Goal: Information Seeking & Learning: Check status

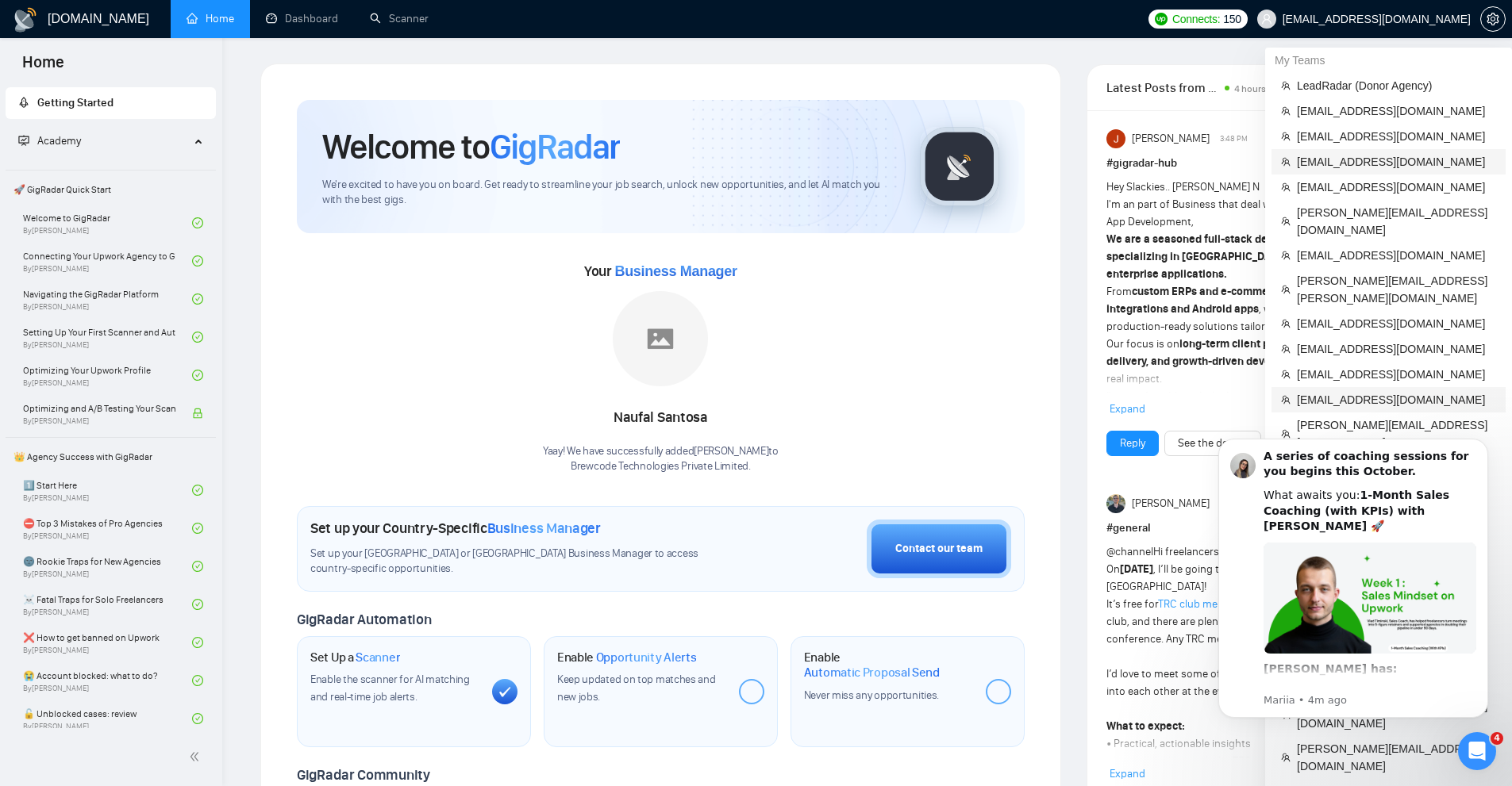
scroll to position [158, 0]
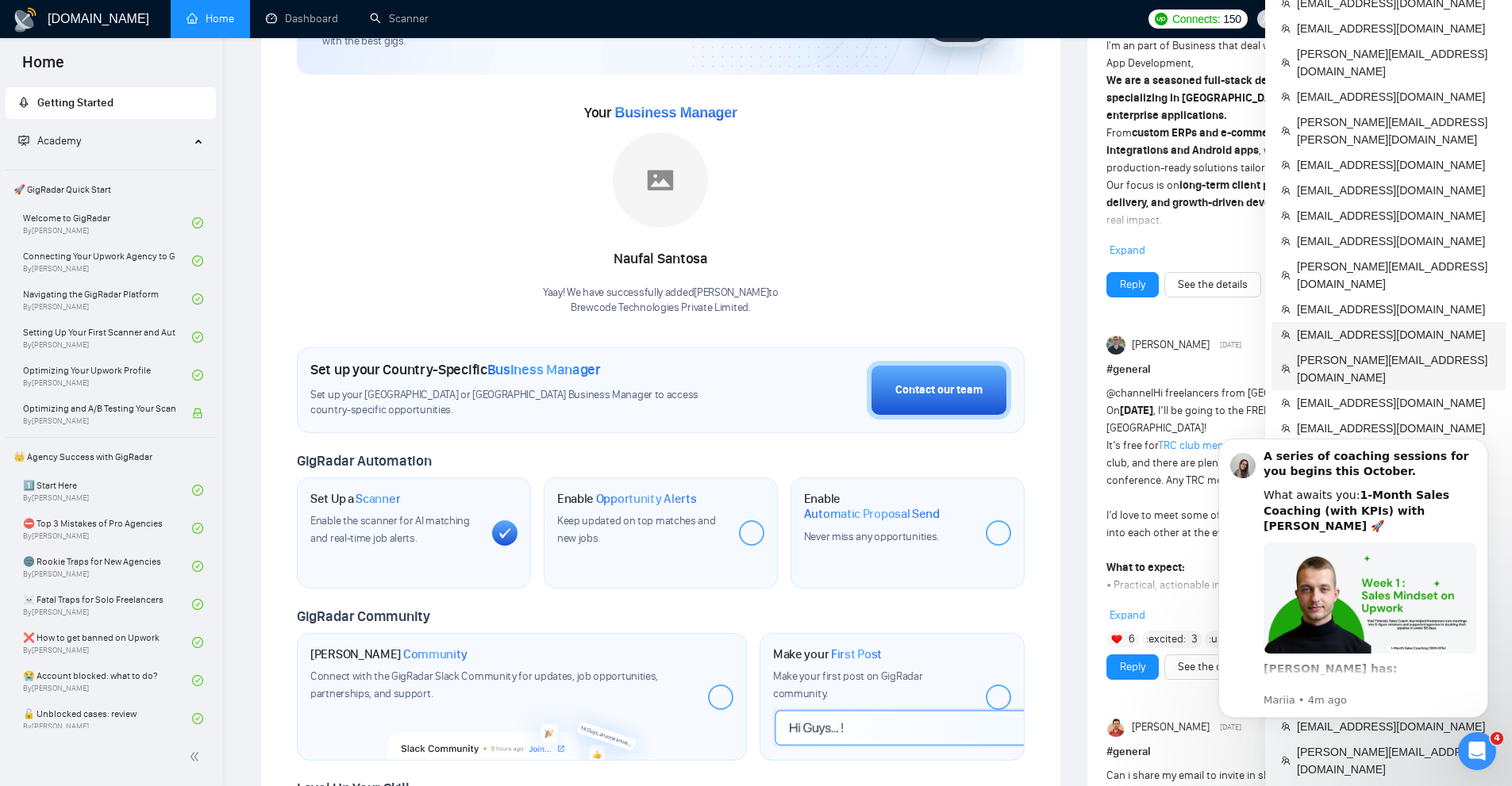
click at [1372, 326] on span "[EMAIL_ADDRESS][DOMAIN_NAME]" at bounding box center [1396, 335] width 200 height 18
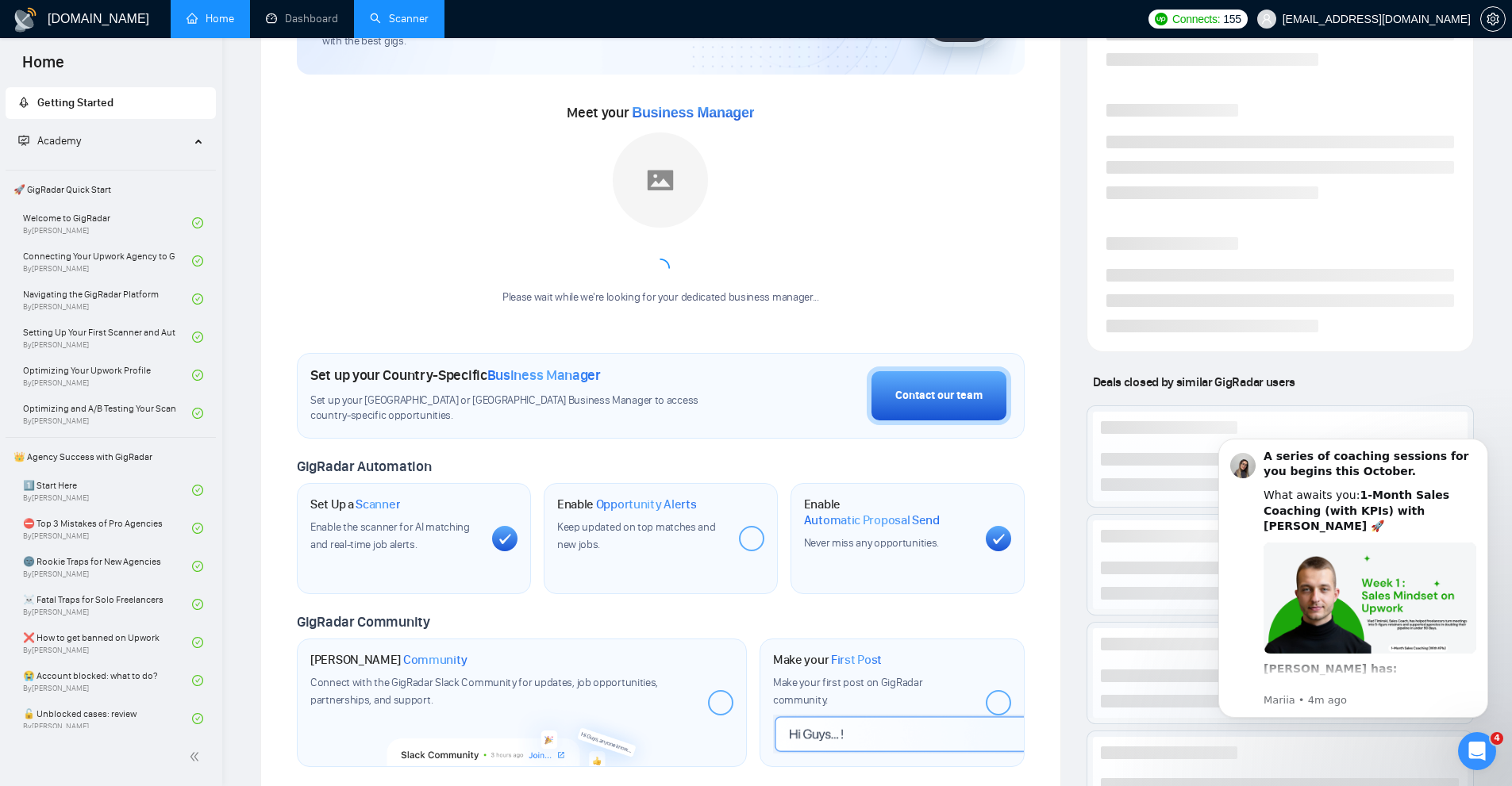
click at [414, 26] on link "Scanner" at bounding box center [399, 19] width 59 height 14
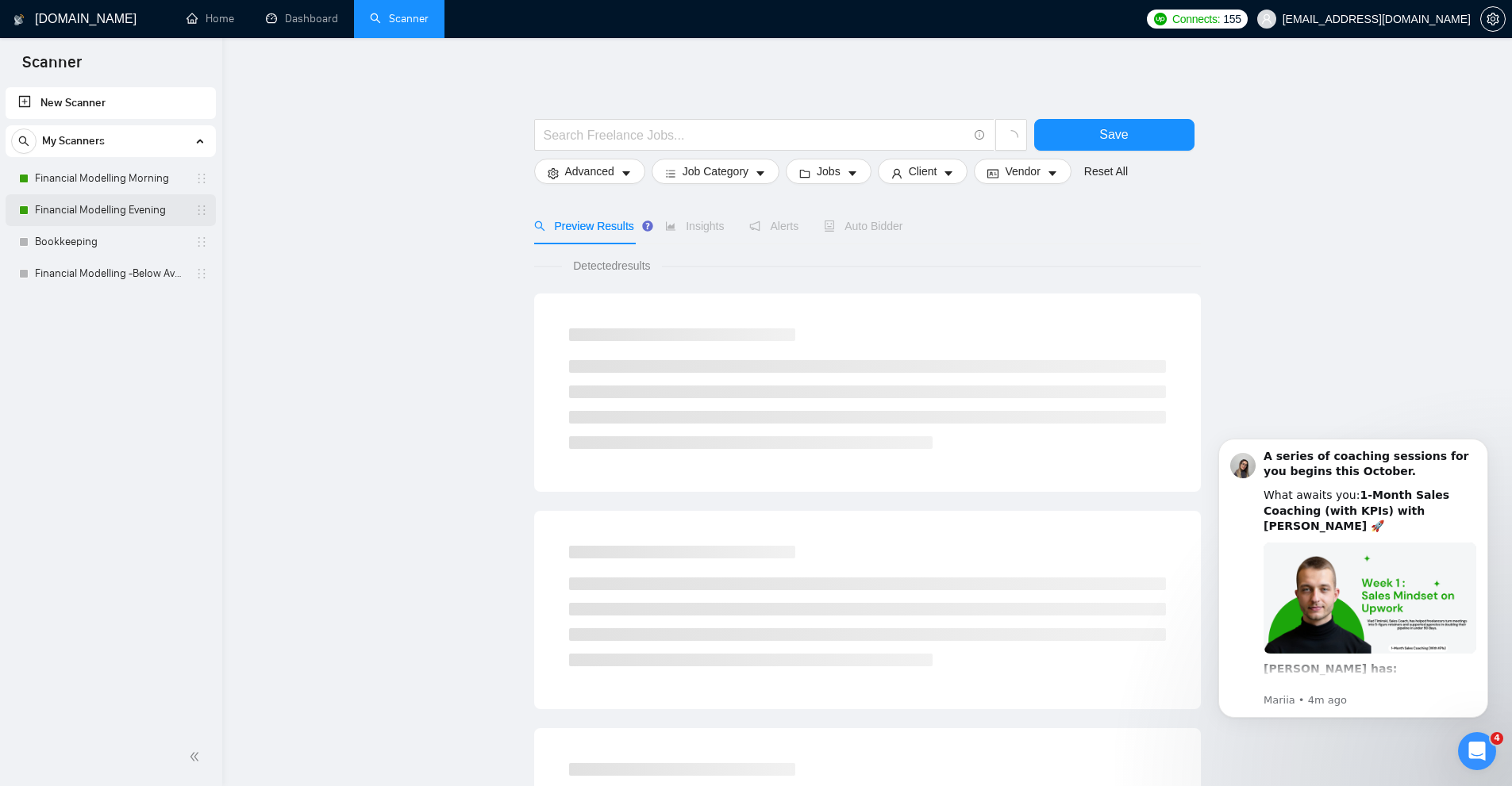
click at [63, 210] on link "Financial Modelling Evening" at bounding box center [110, 210] width 150 height 31
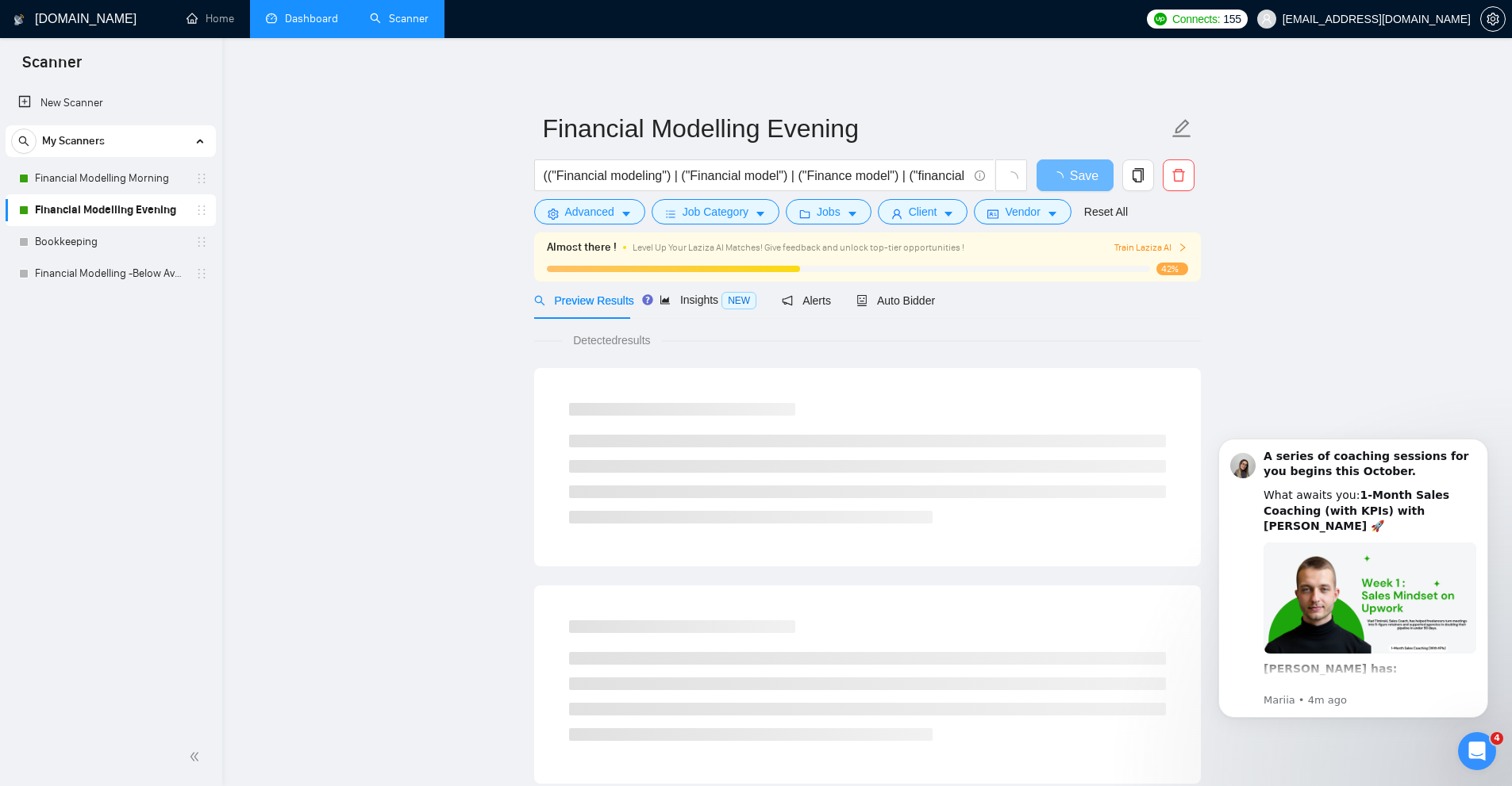
click at [288, 21] on link "Dashboard" at bounding box center [301, 19] width 72 height 14
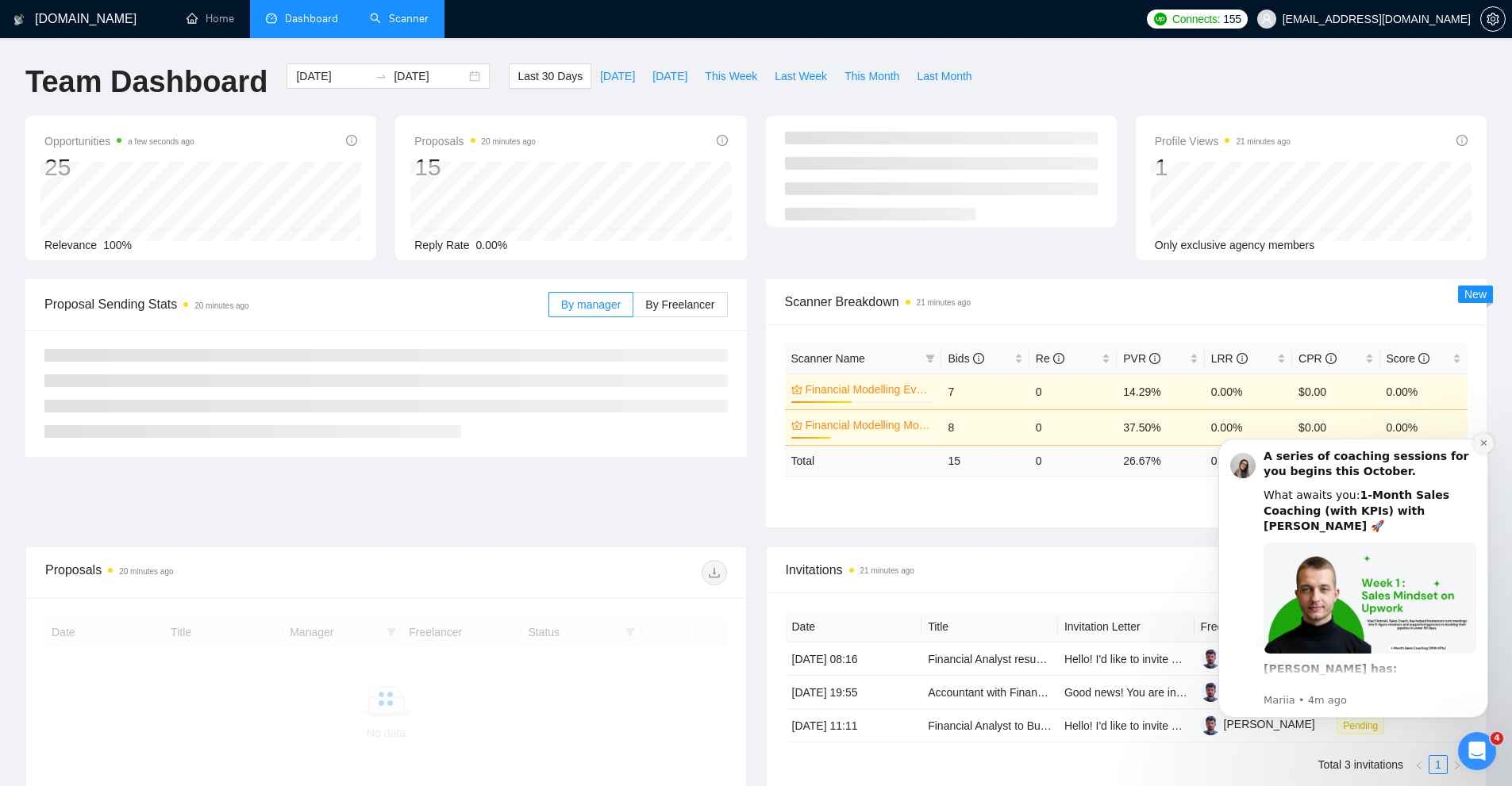
click at [1485, 440] on icon "Dismiss notification" at bounding box center [1483, 442] width 9 height 9
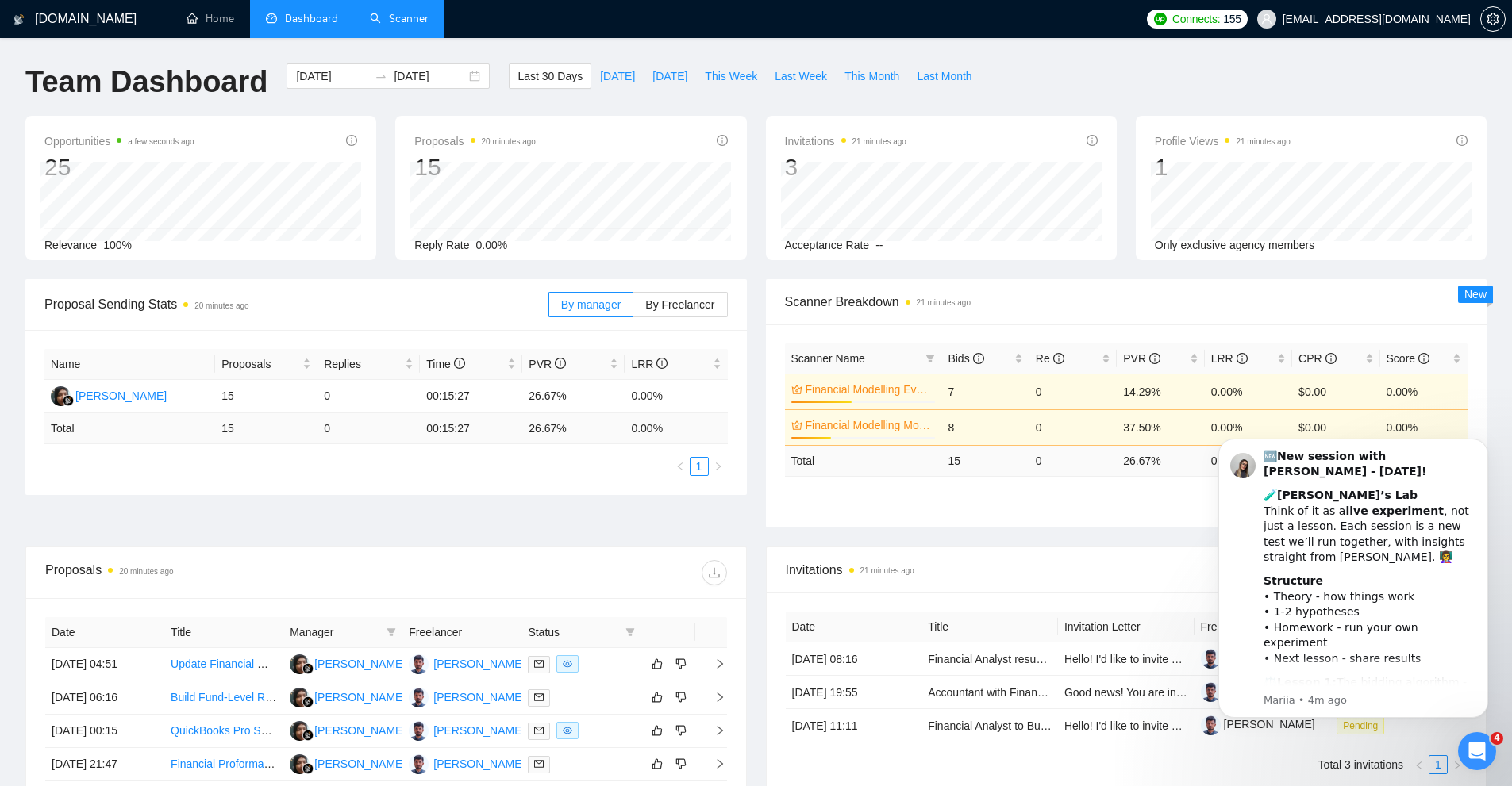
scroll to position [158, 0]
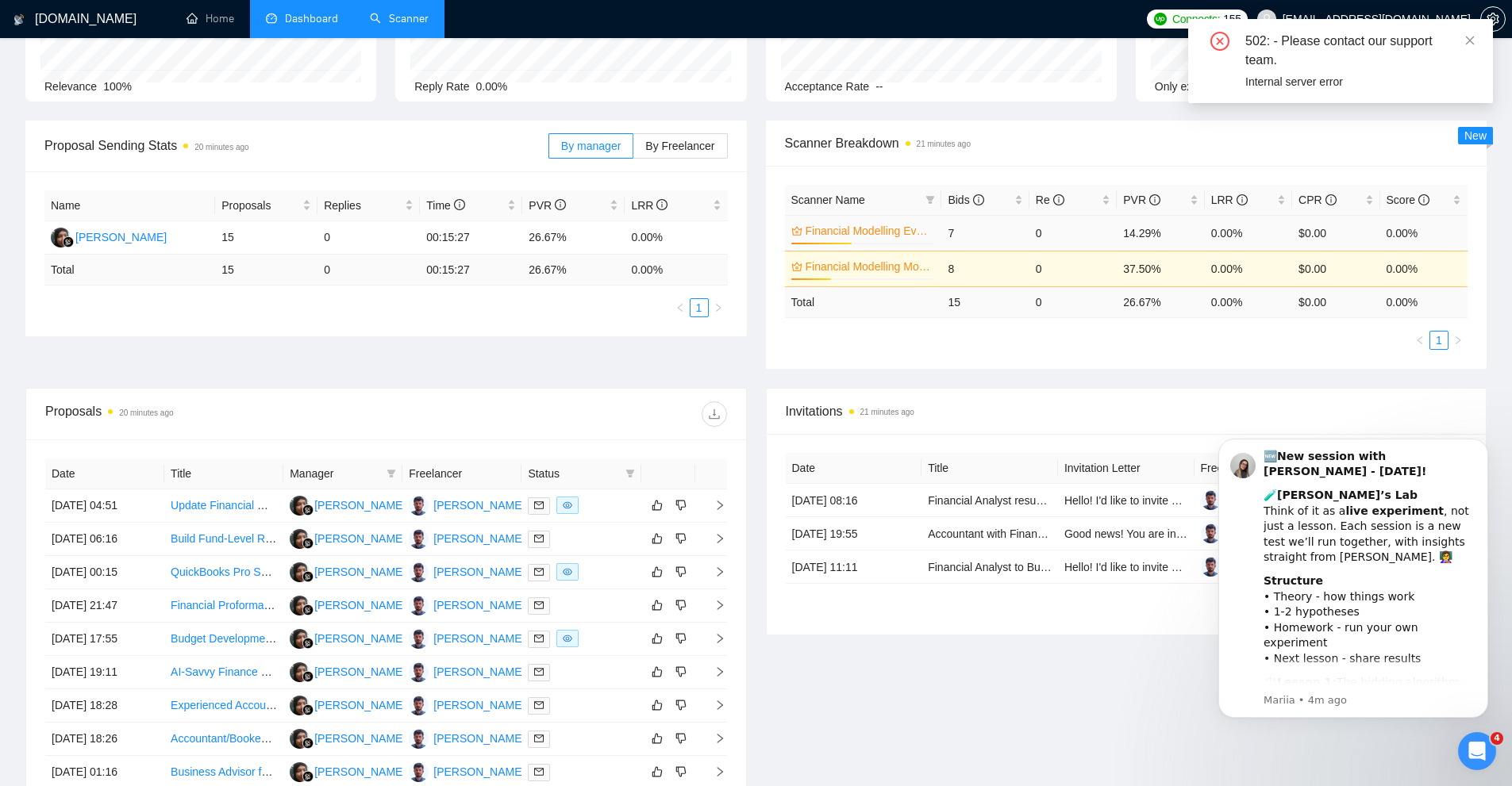
click at [973, 376] on div "Proposal Sending Stats 20 minutes ago By manager By Freelancer Name Proposals R…" at bounding box center [756, 254] width 1481 height 267
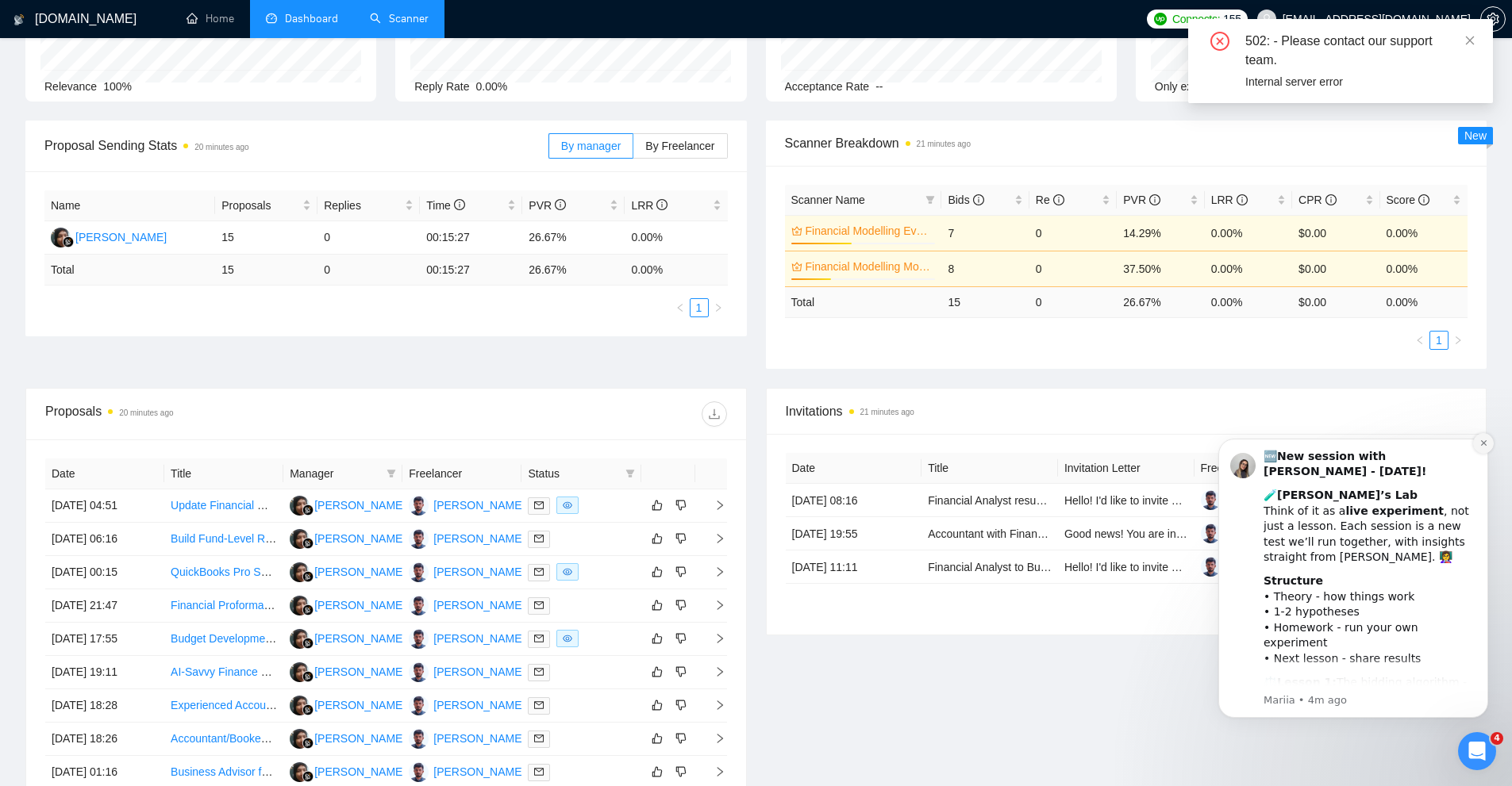
click at [1483, 443] on icon "Dismiss notification" at bounding box center [1483, 443] width 6 height 6
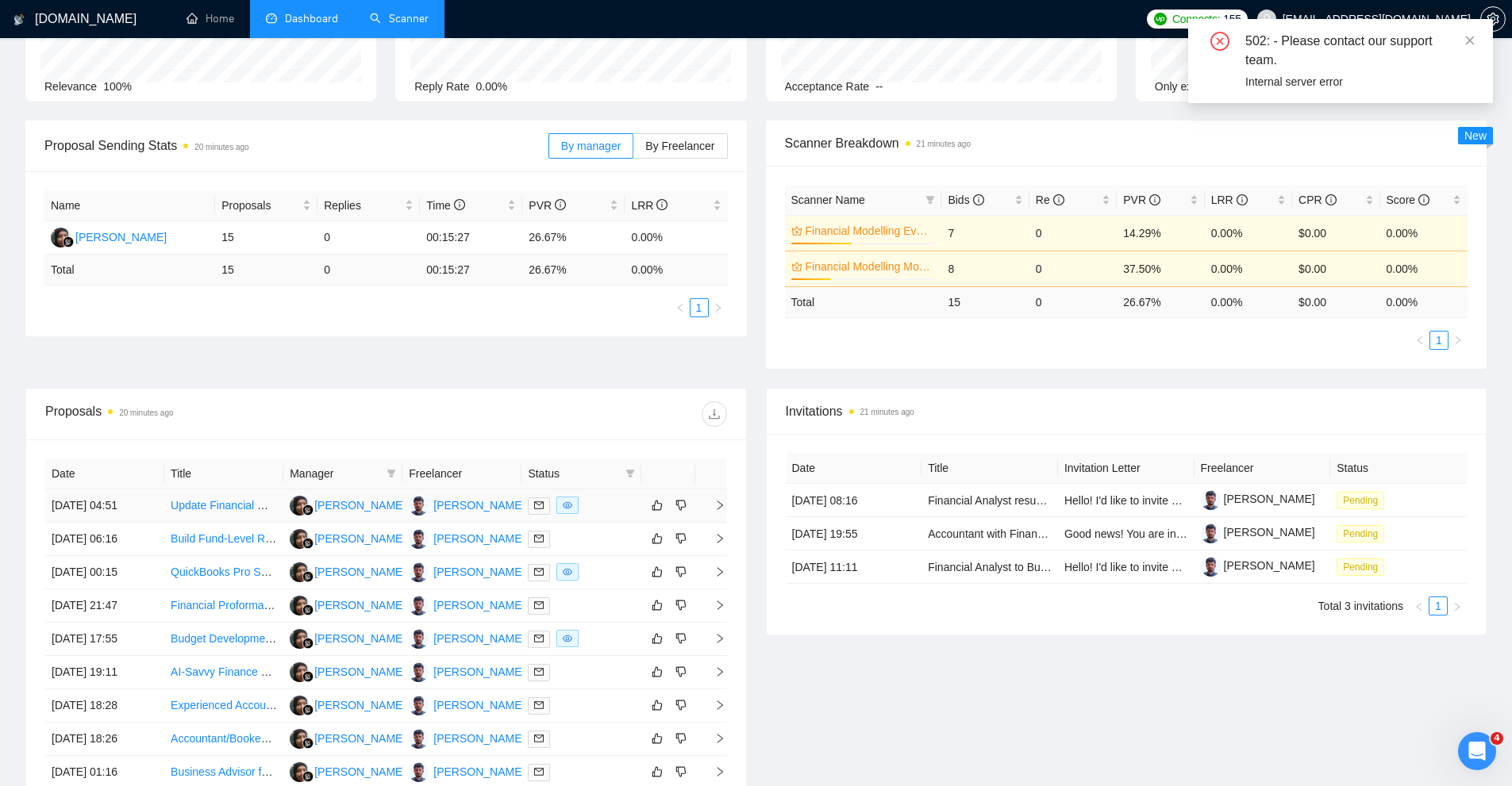
click at [605, 509] on div at bounding box center [581, 505] width 106 height 19
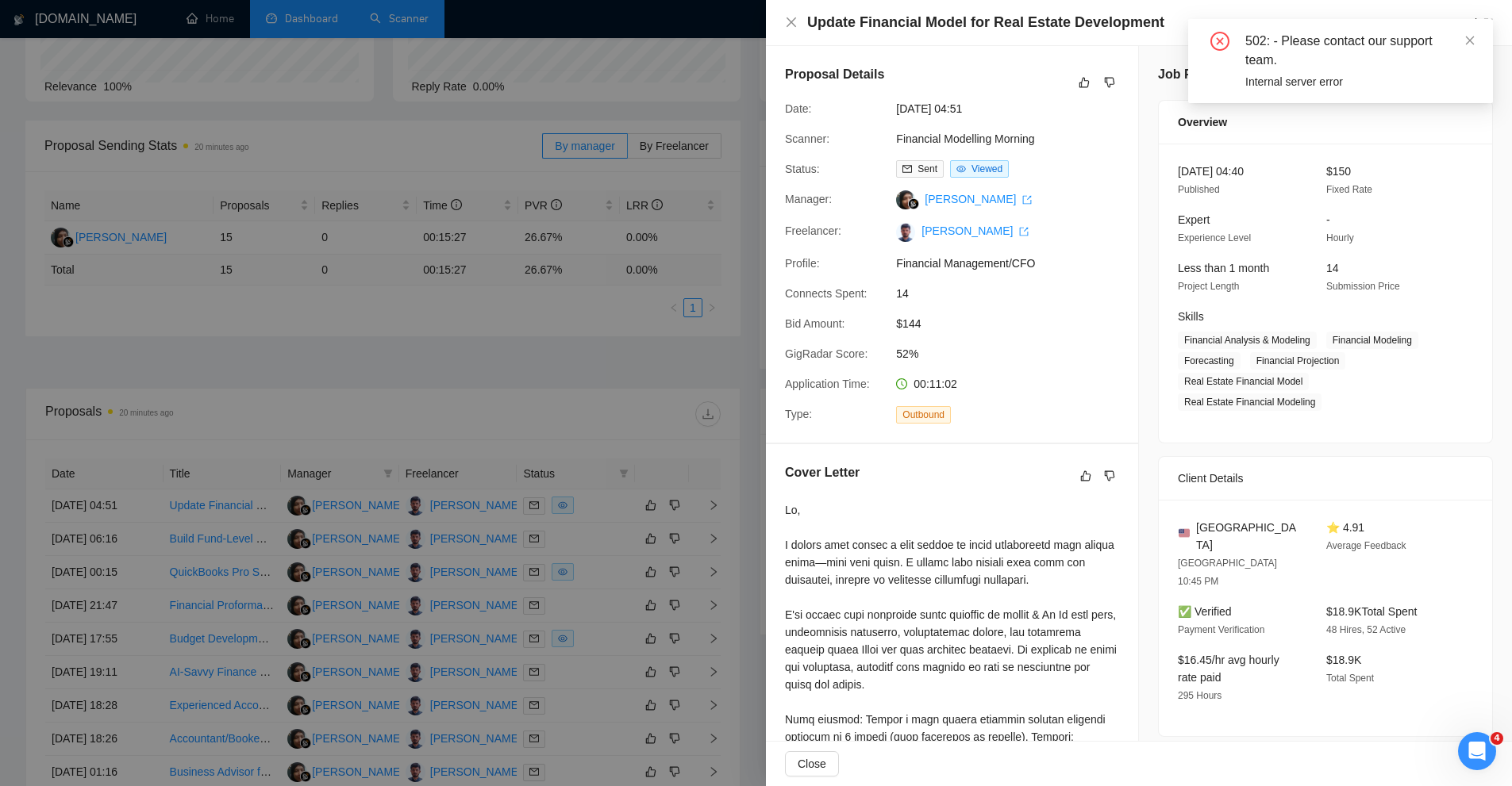
scroll to position [397, 0]
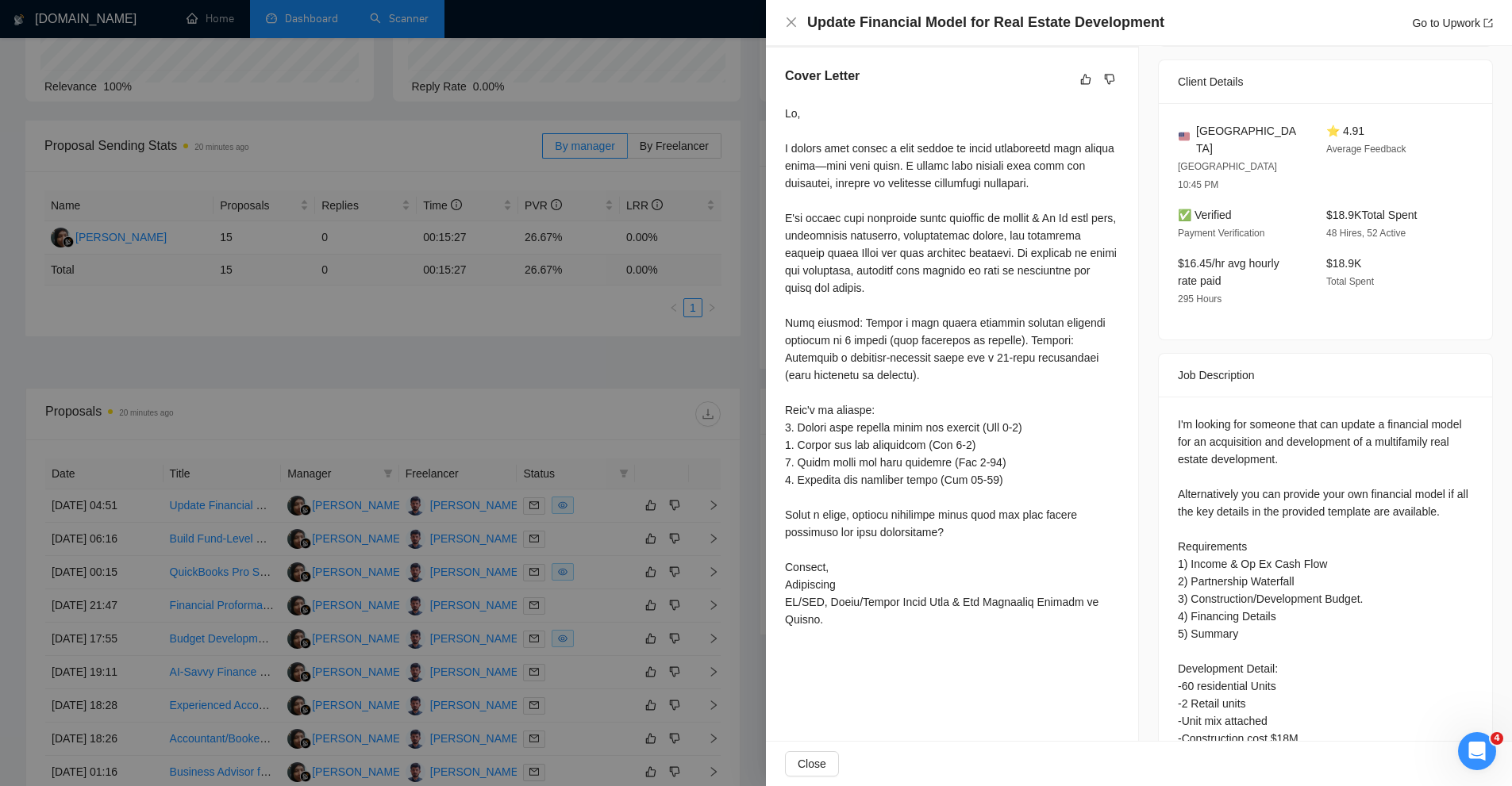
click at [622, 304] on div at bounding box center [756, 393] width 1512 height 786
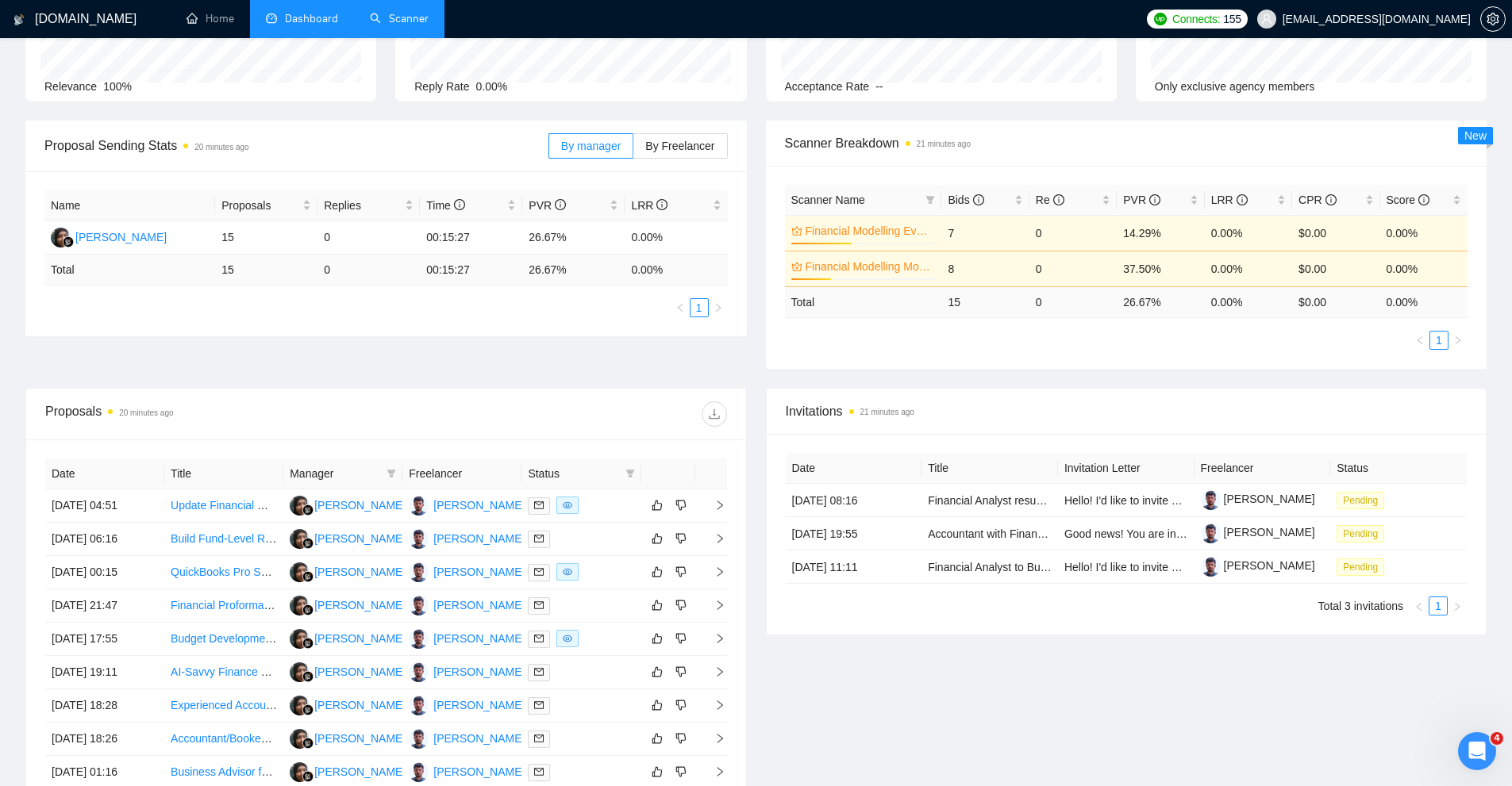
click at [428, 24] on link "Scanner" at bounding box center [399, 19] width 59 height 14
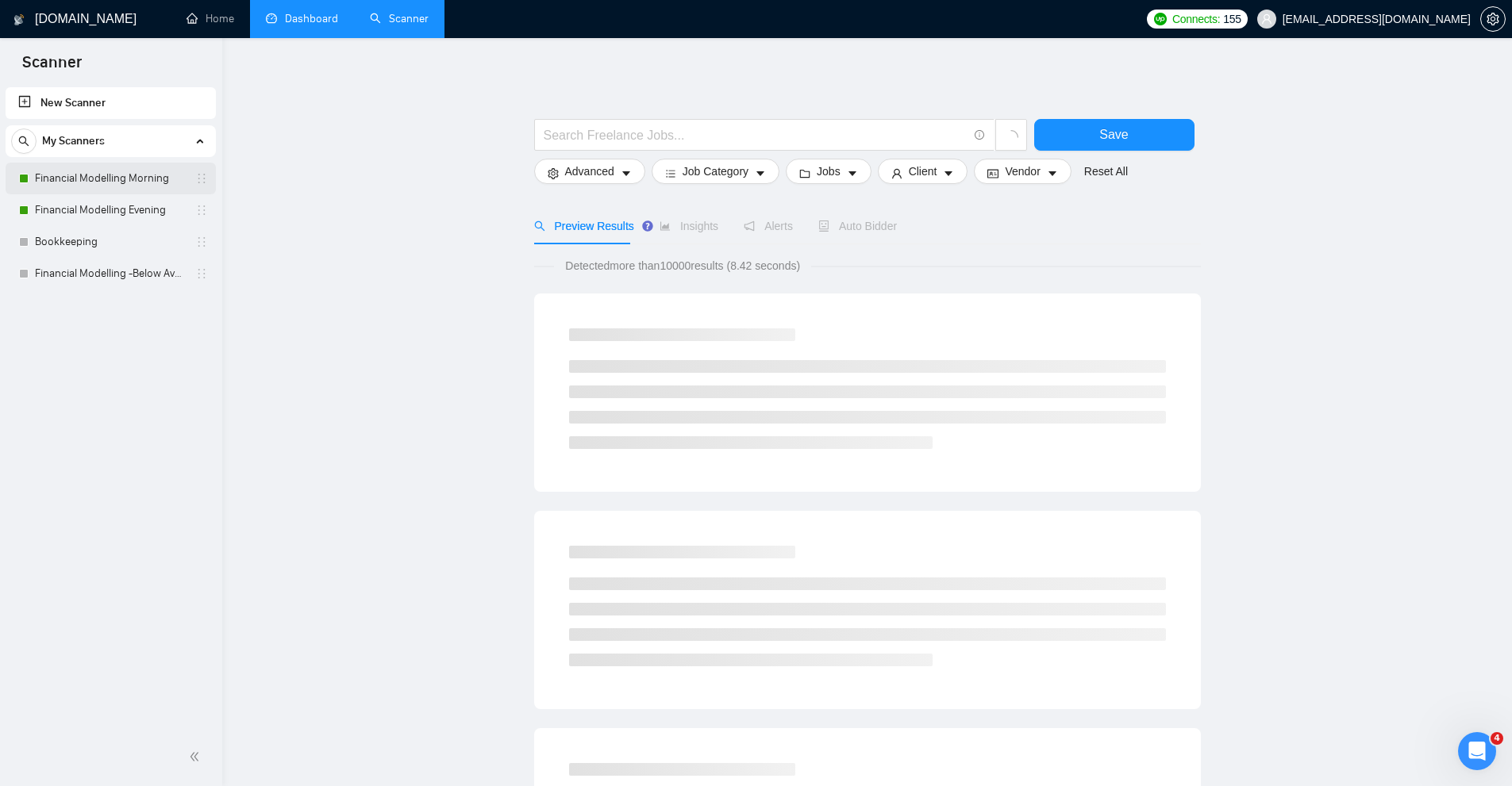
click at [100, 191] on link "Financial Modelling Morning" at bounding box center [110, 179] width 150 height 31
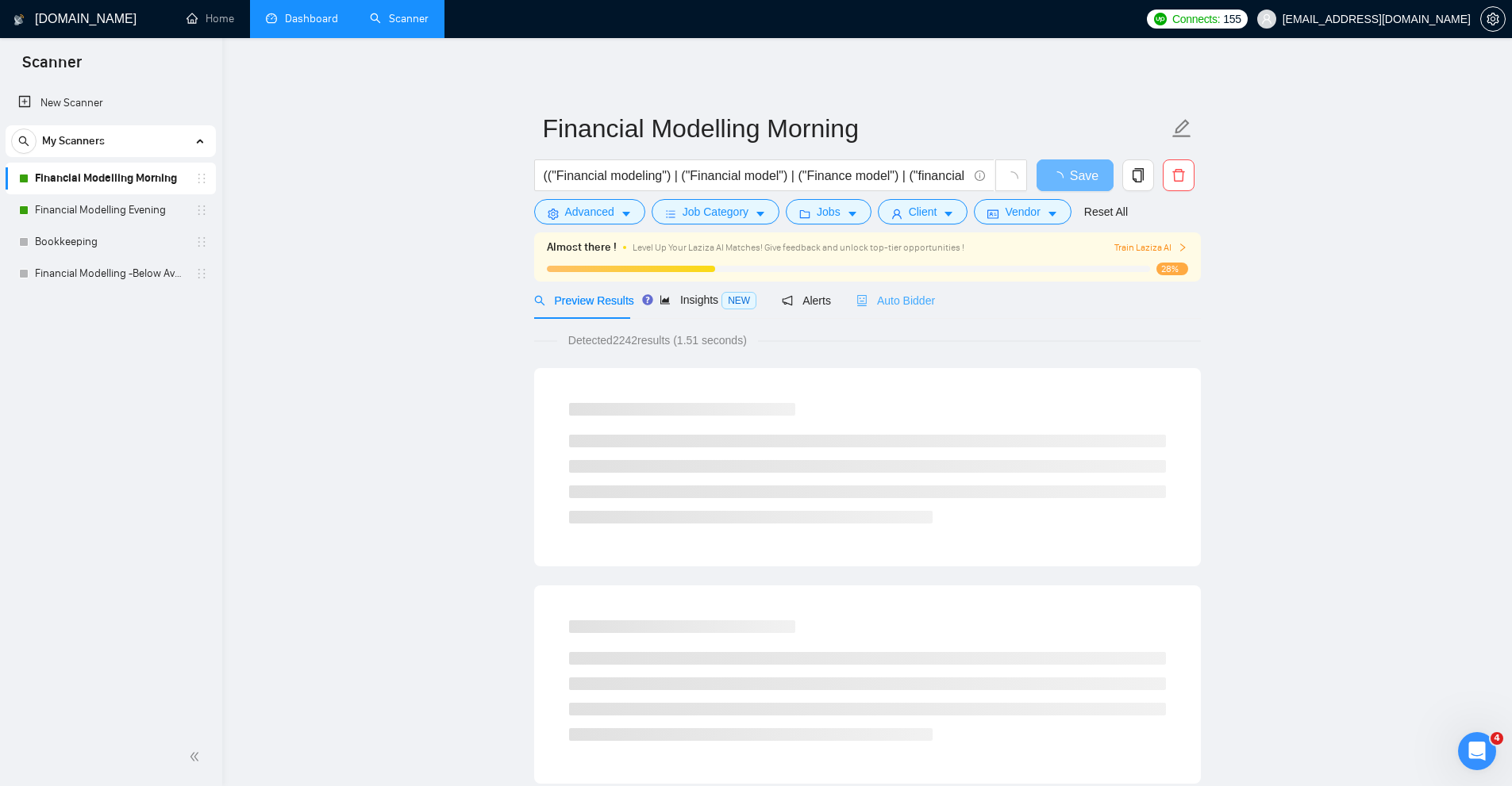
click at [902, 315] on div "Auto Bidder" at bounding box center [896, 301] width 79 height 37
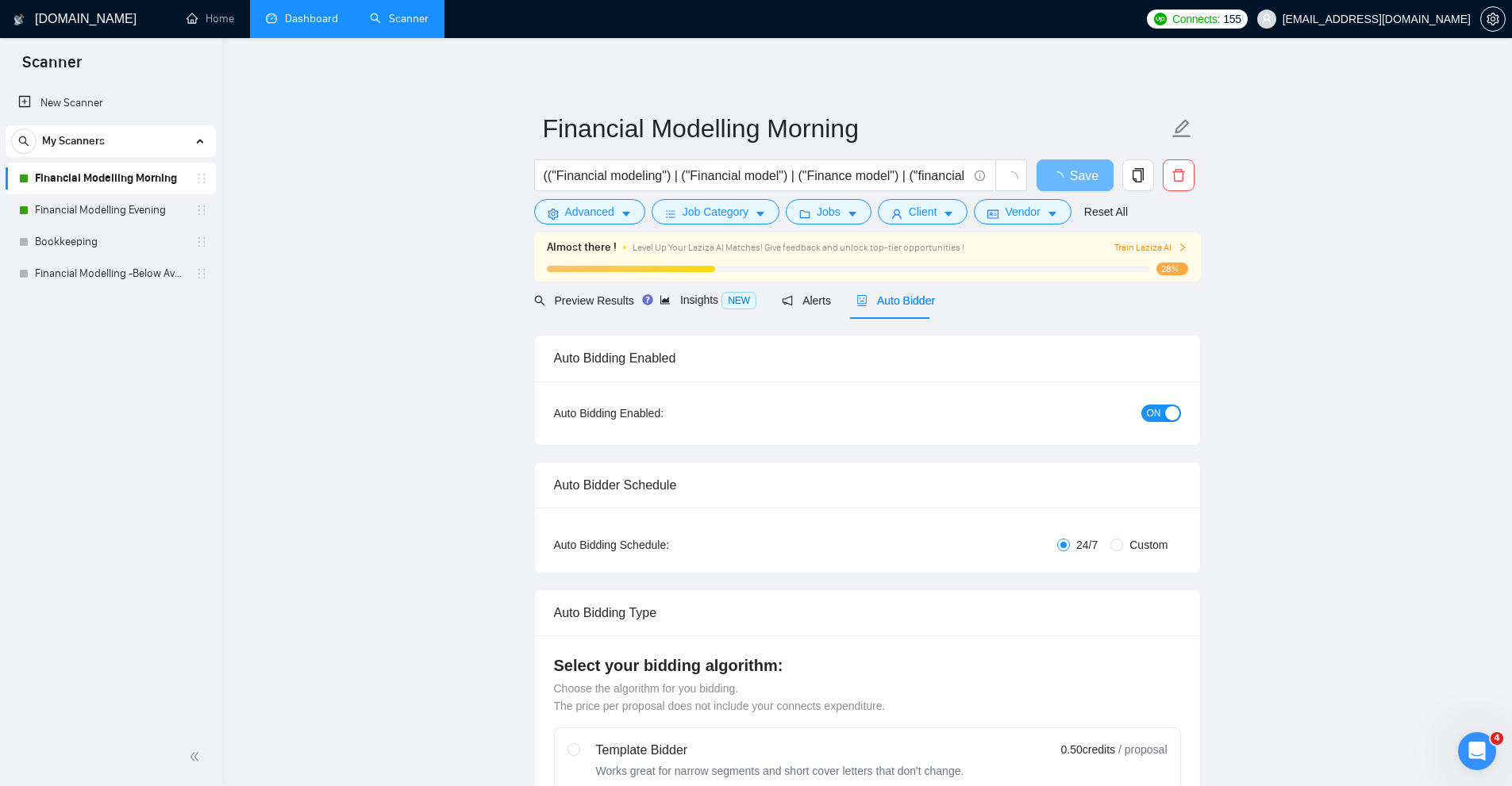
radio input "false"
radio input "true"
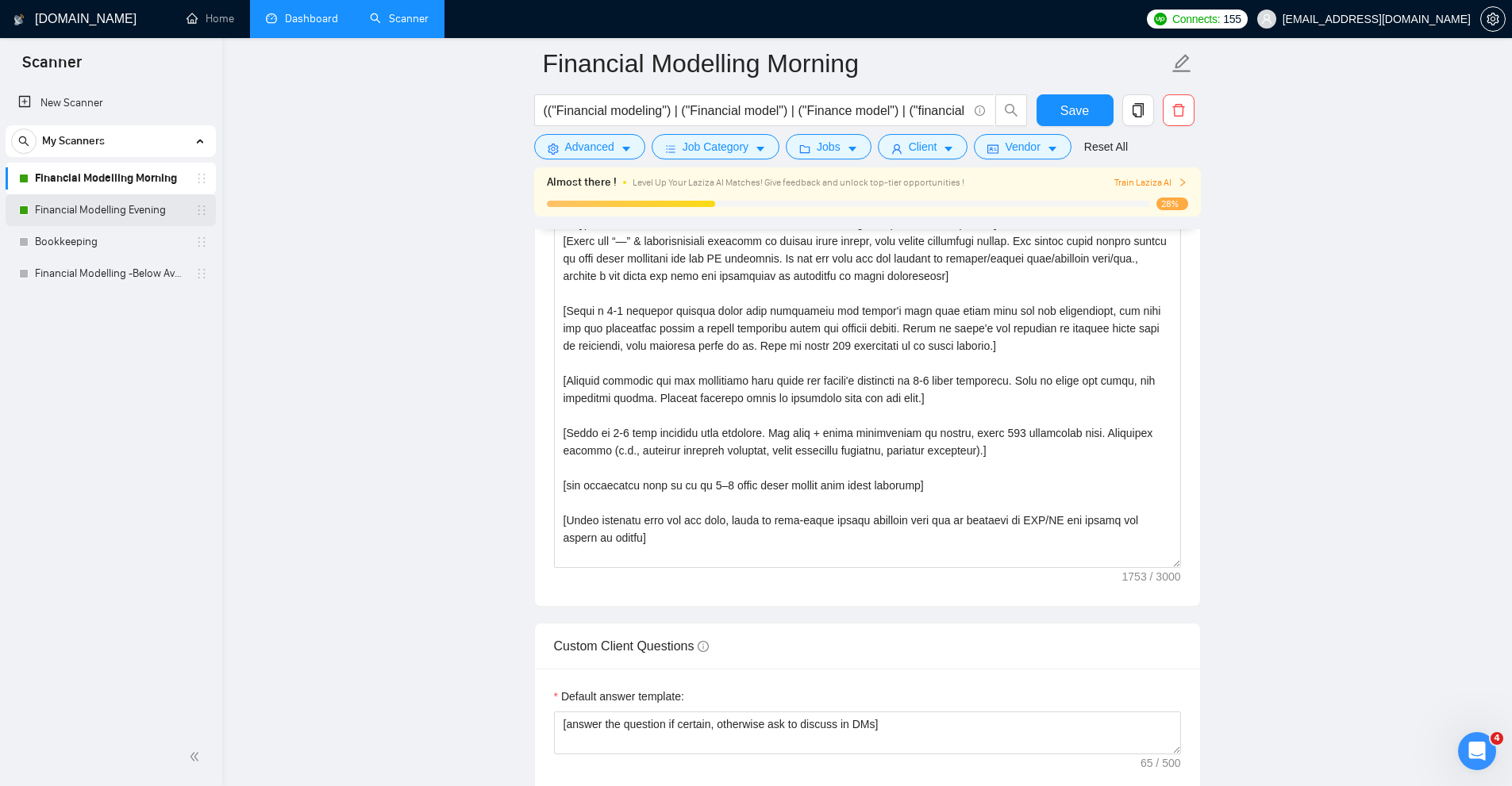
click at [143, 206] on link "Financial Modelling Evening" at bounding box center [110, 210] width 150 height 31
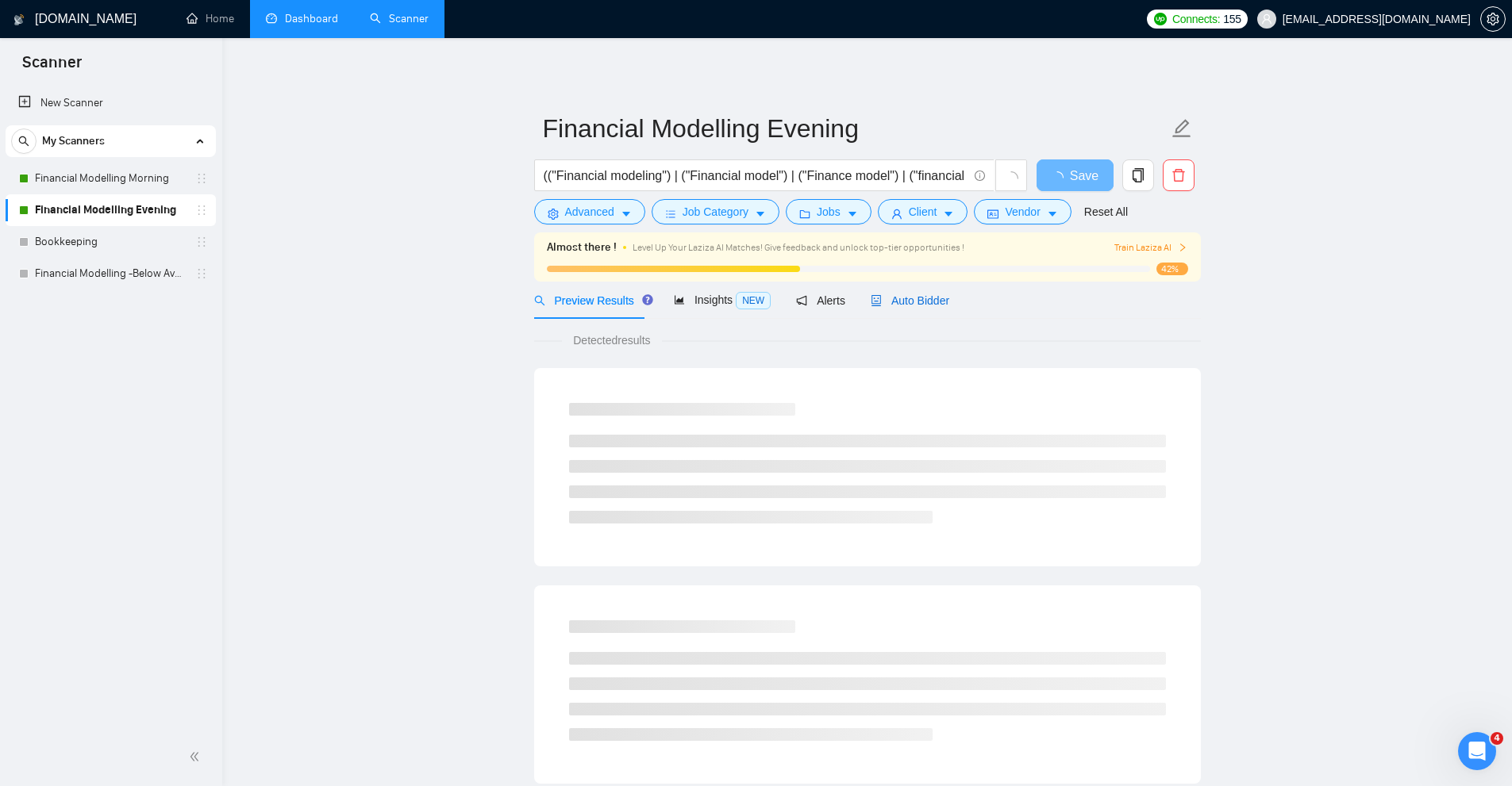
click at [901, 305] on span "Auto Bidder" at bounding box center [910, 301] width 79 height 13
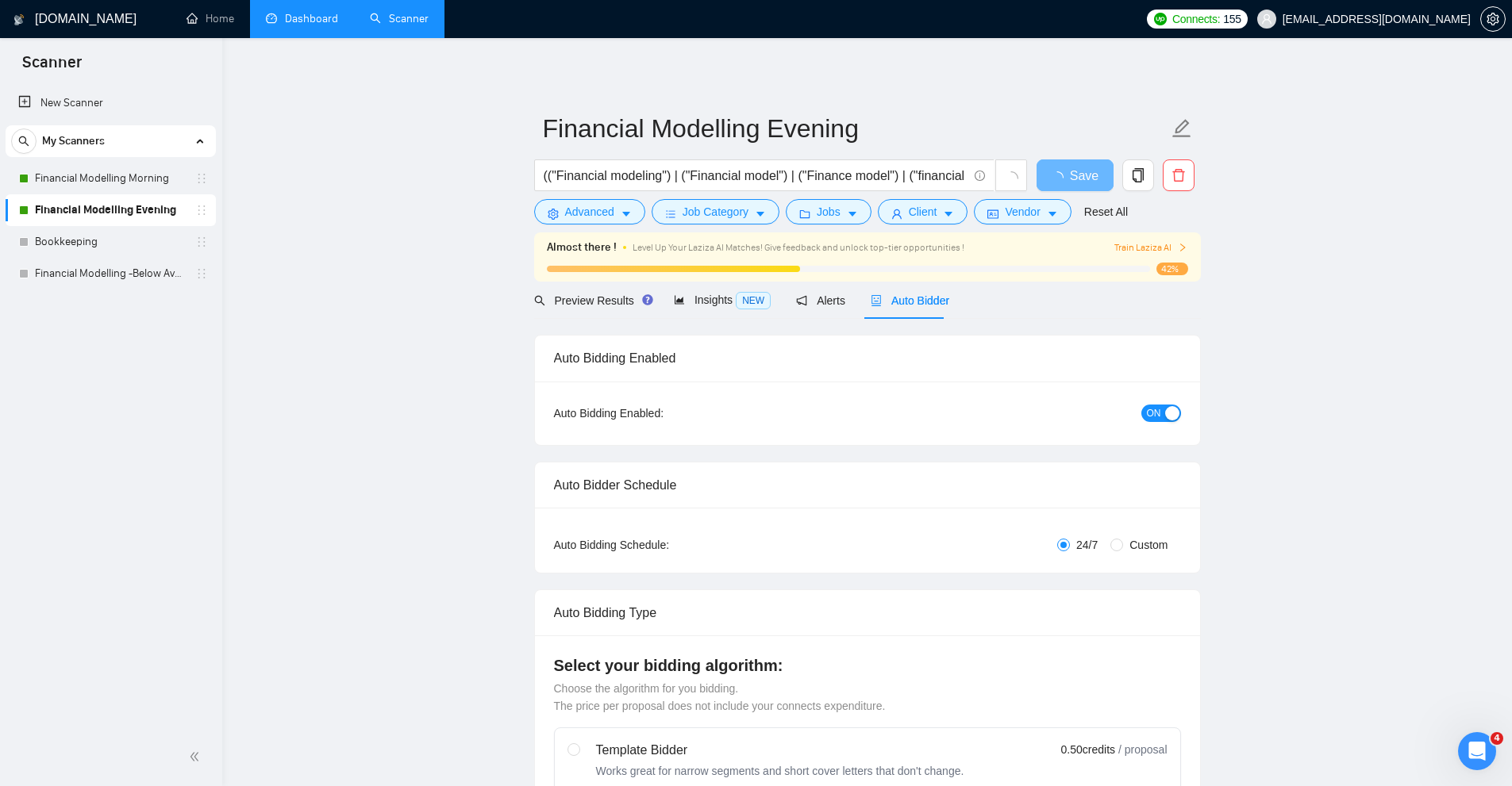
radio input "false"
radio input "true"
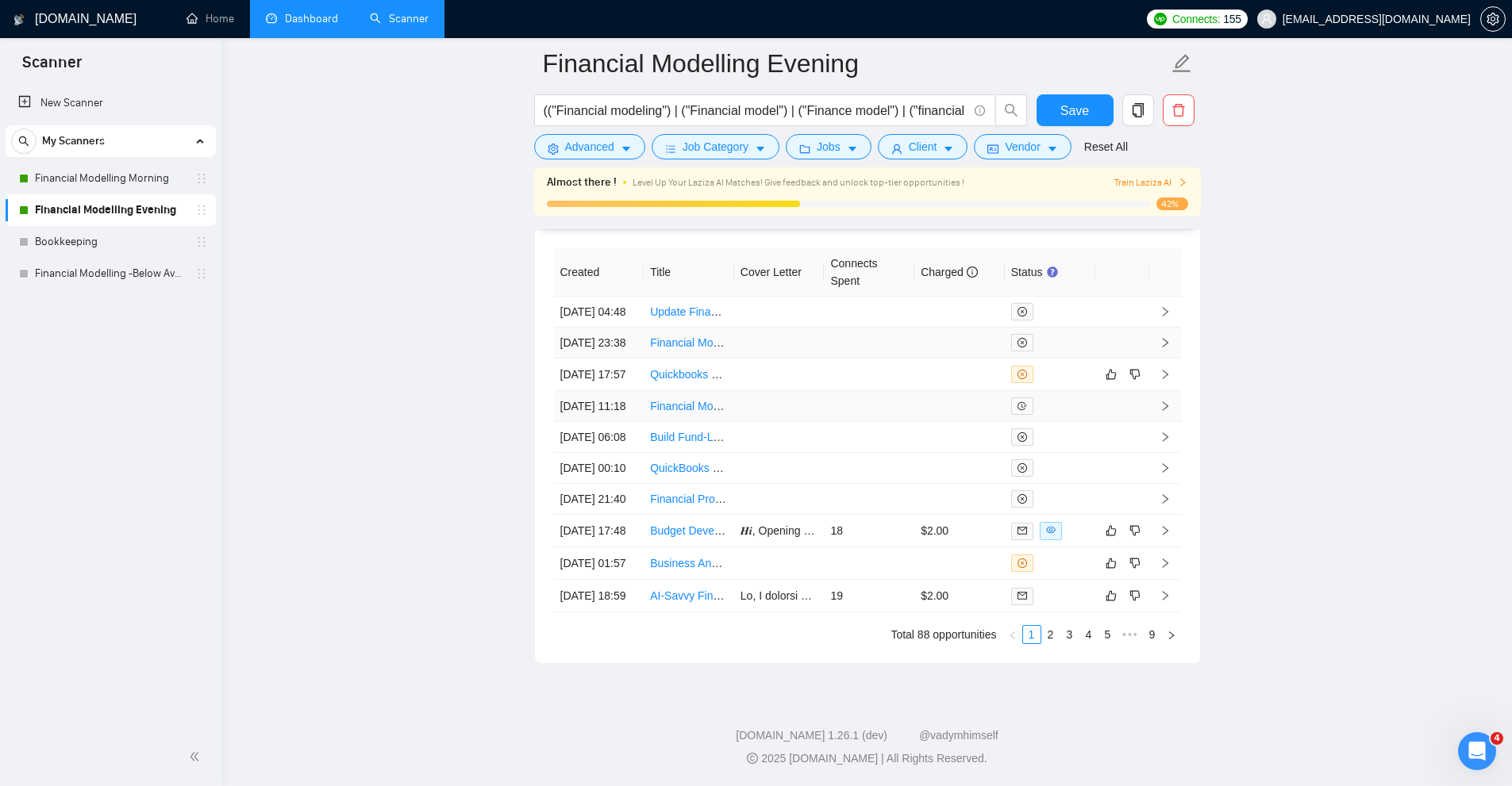
scroll to position [4284, 0]
click at [915, 547] on td "$2.00" at bounding box center [960, 531] width 90 height 32
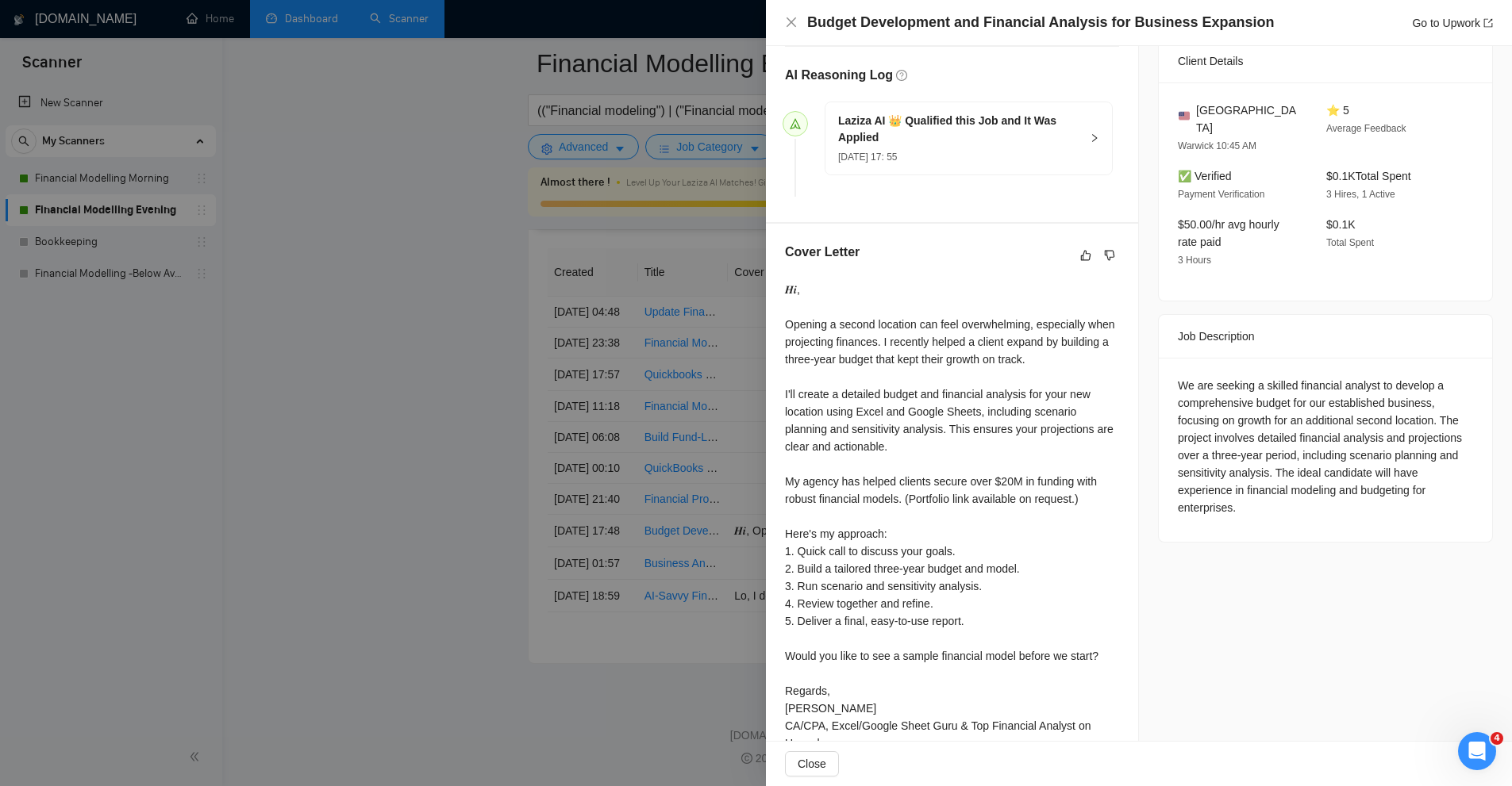
scroll to position [431, 0]
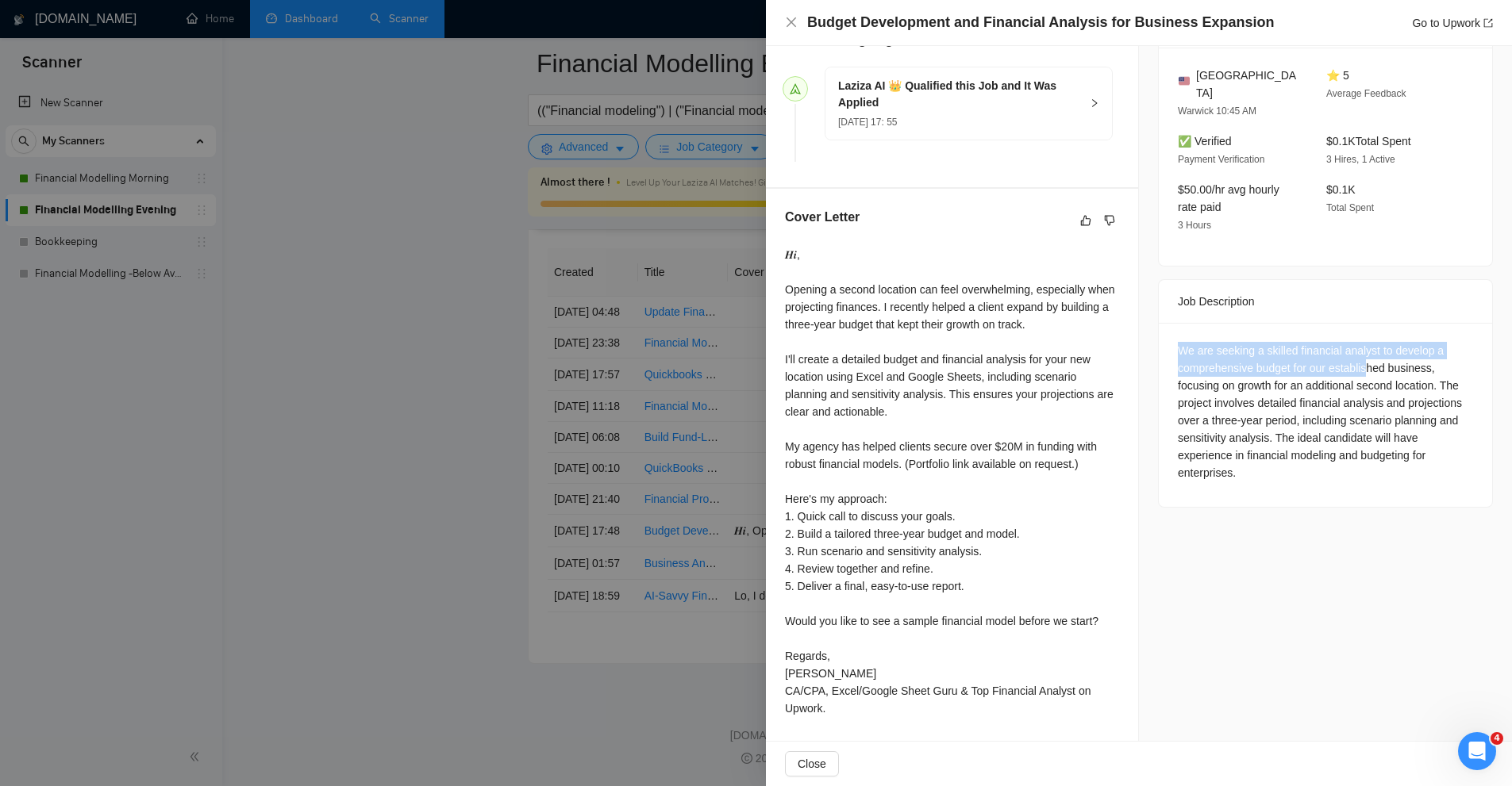
drag, startPoint x: 1145, startPoint y: 331, endPoint x: 1361, endPoint y: 350, distance: 216.8
click at [1362, 350] on div "Job Posting Details Overview [DATE] 17:37 Published $50 - $75 Hourly Rate Exper…" at bounding box center [1325, 179] width 373 height 1128
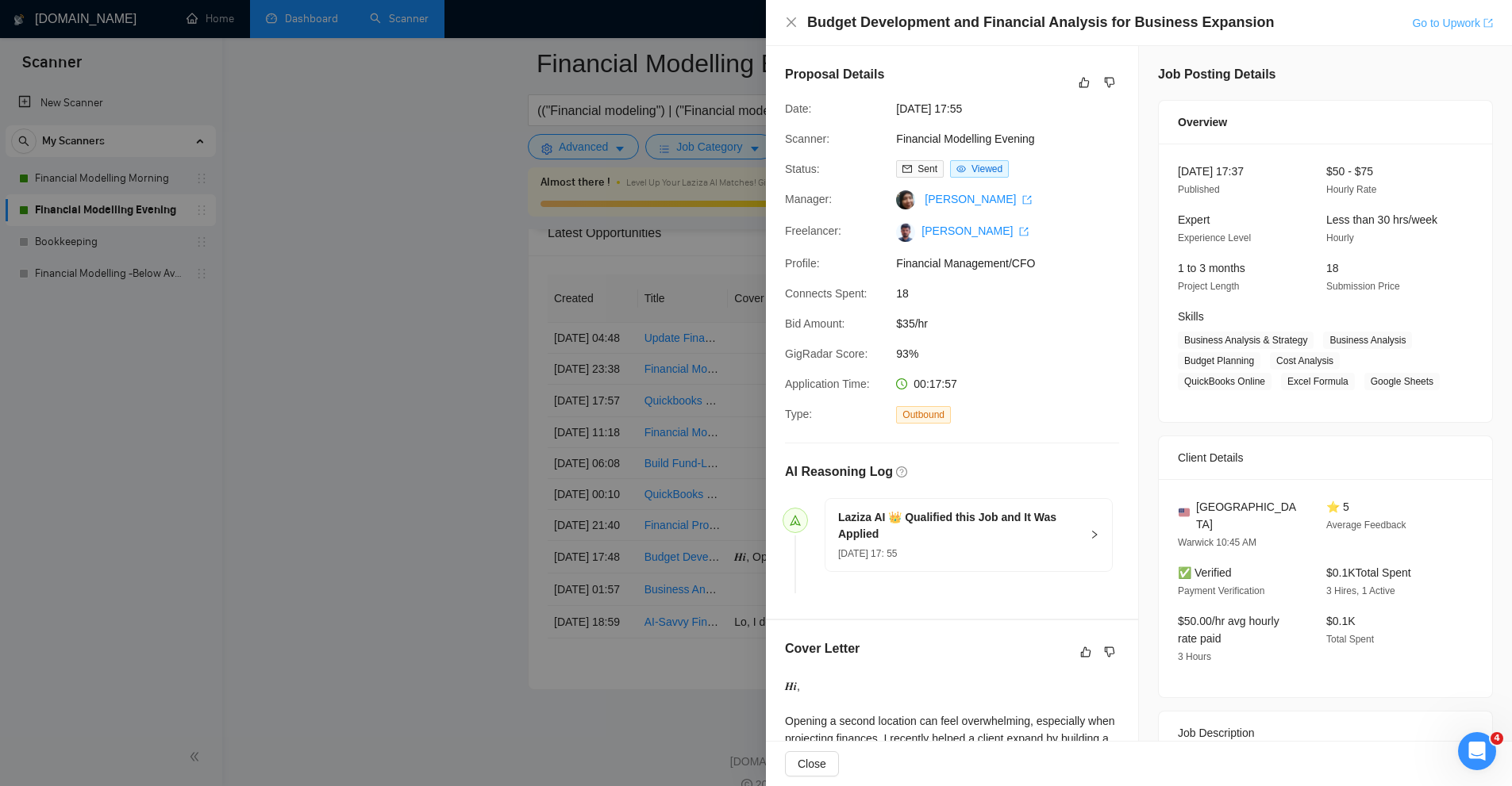
click at [1481, 26] on link "Go to Upwork" at bounding box center [1452, 23] width 81 height 13
click at [438, 48] on div at bounding box center [756, 393] width 1512 height 786
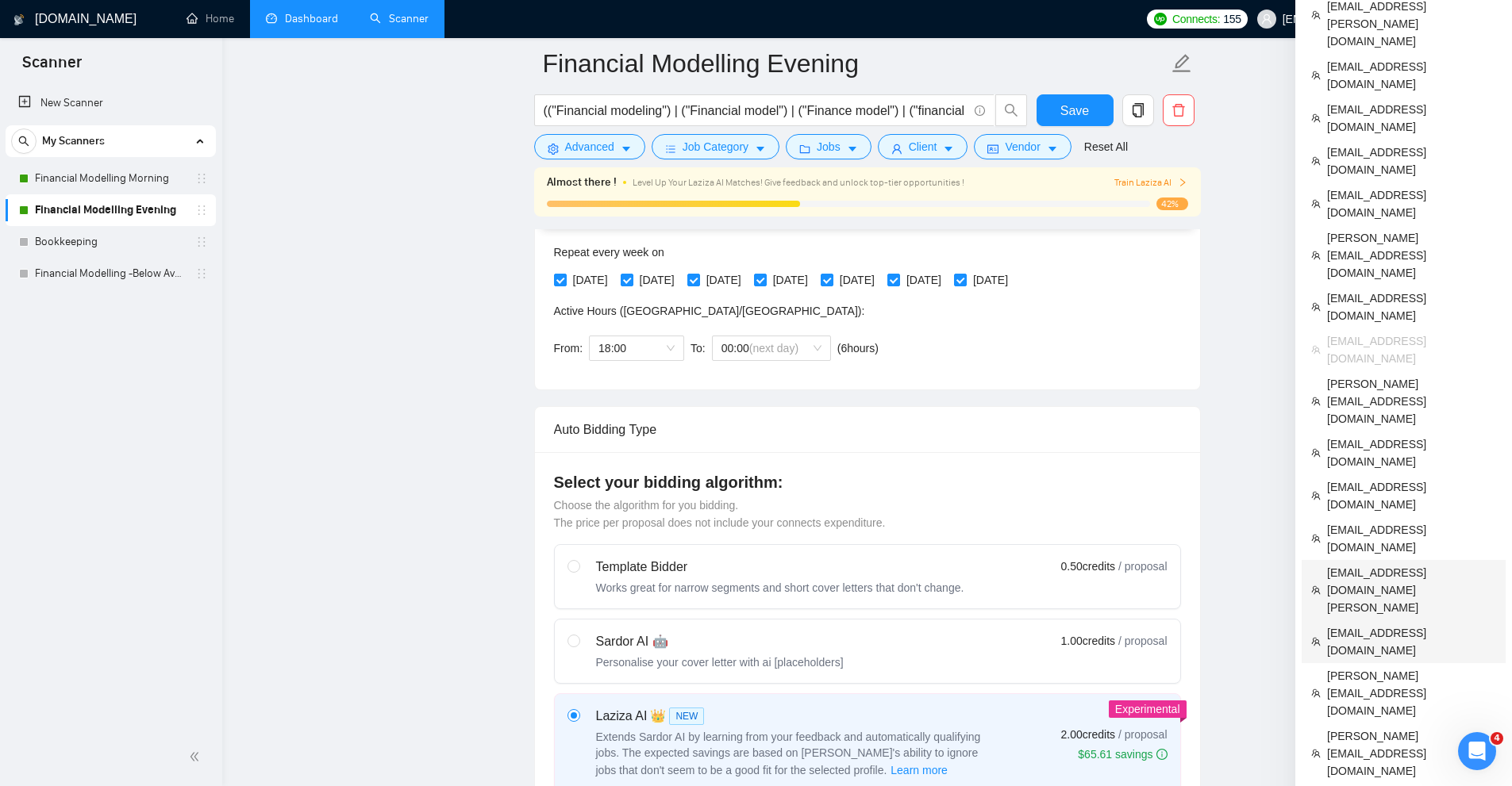
scroll to position [635, 0]
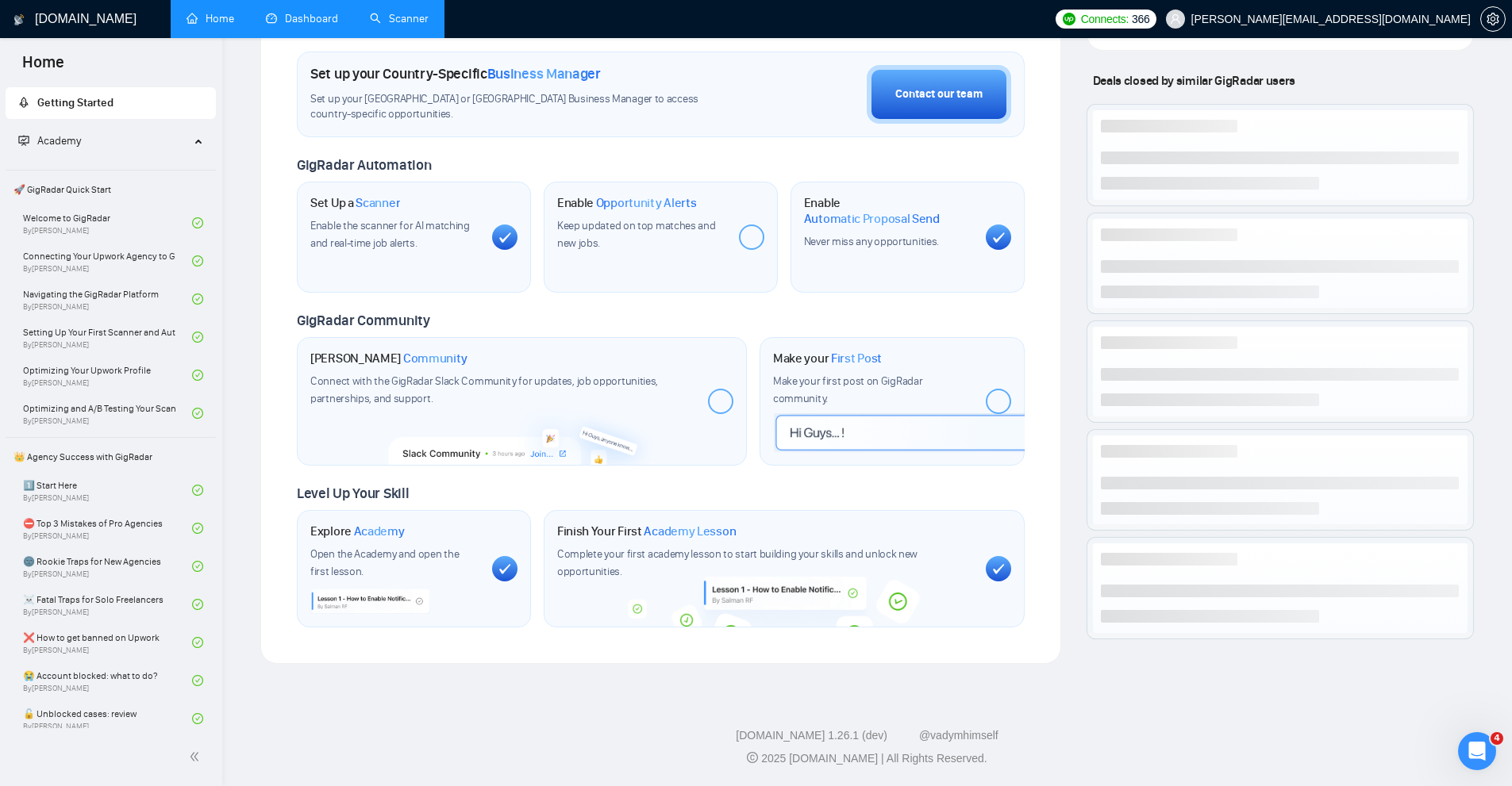
scroll to position [460, 0]
click at [391, 26] on link "Scanner" at bounding box center [399, 19] width 59 height 14
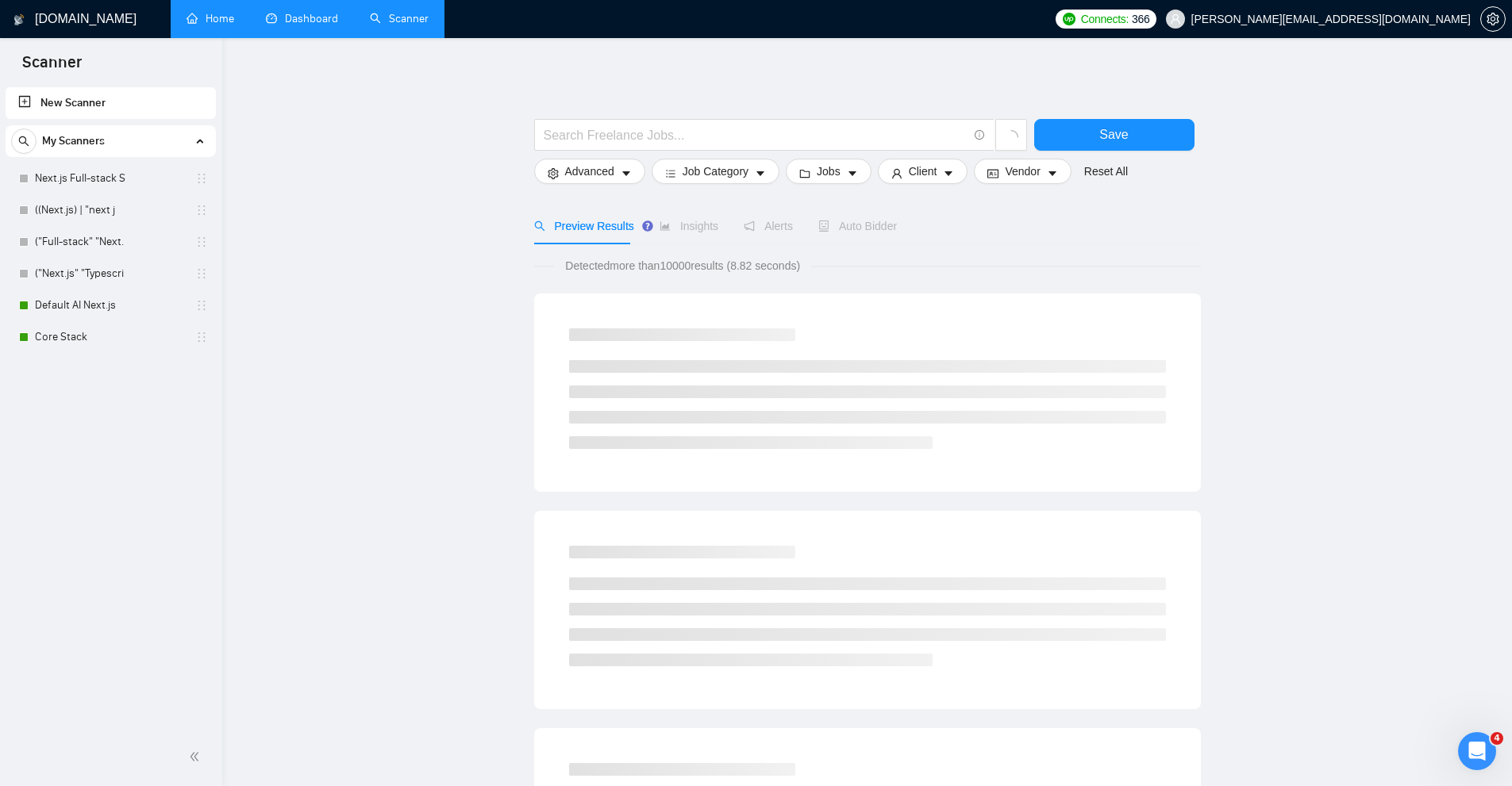
click at [192, 26] on link "Home" at bounding box center [210, 19] width 47 height 14
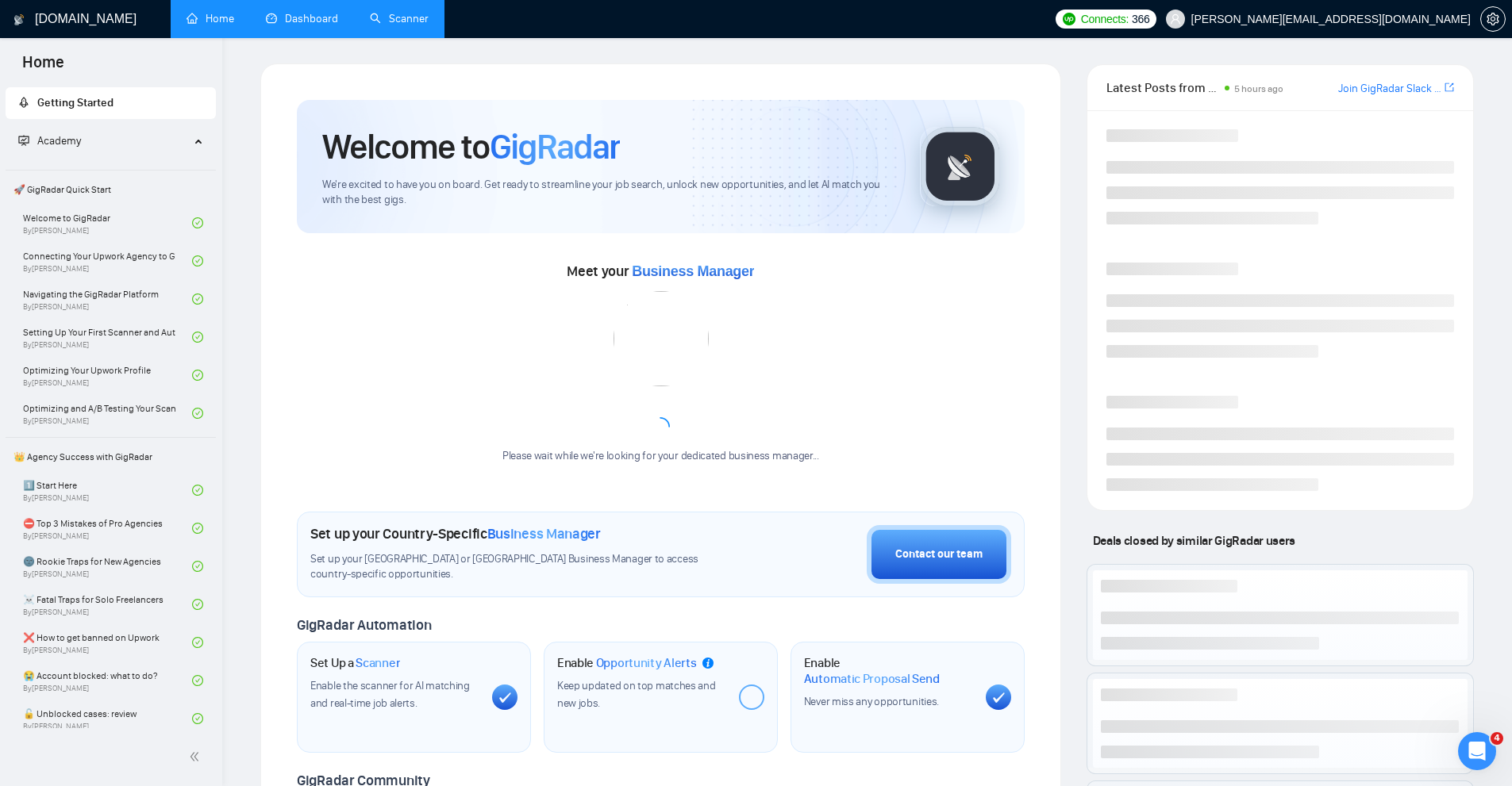
click at [297, 22] on link "Dashboard" at bounding box center [301, 19] width 72 height 14
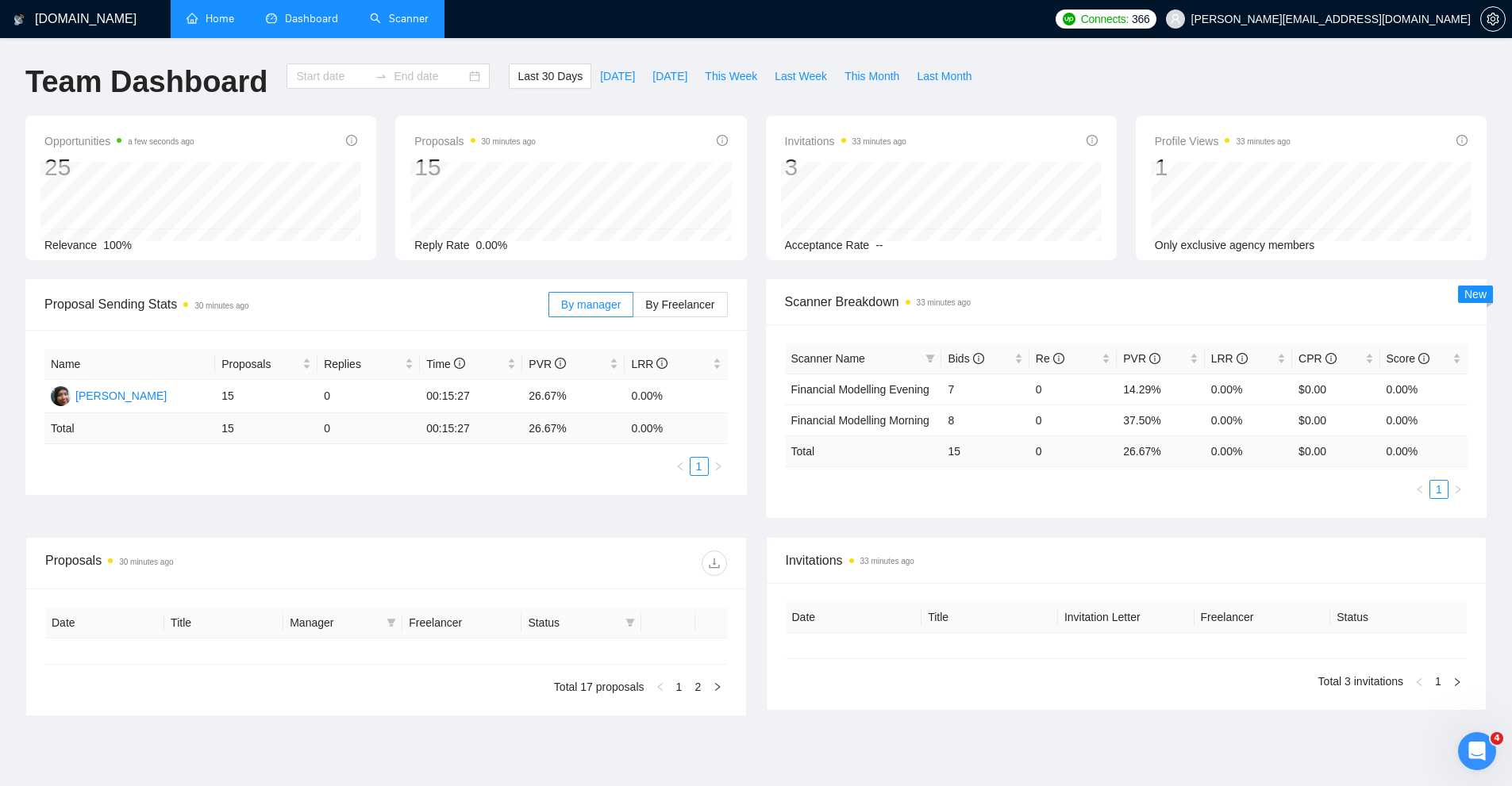
type input "[DATE]"
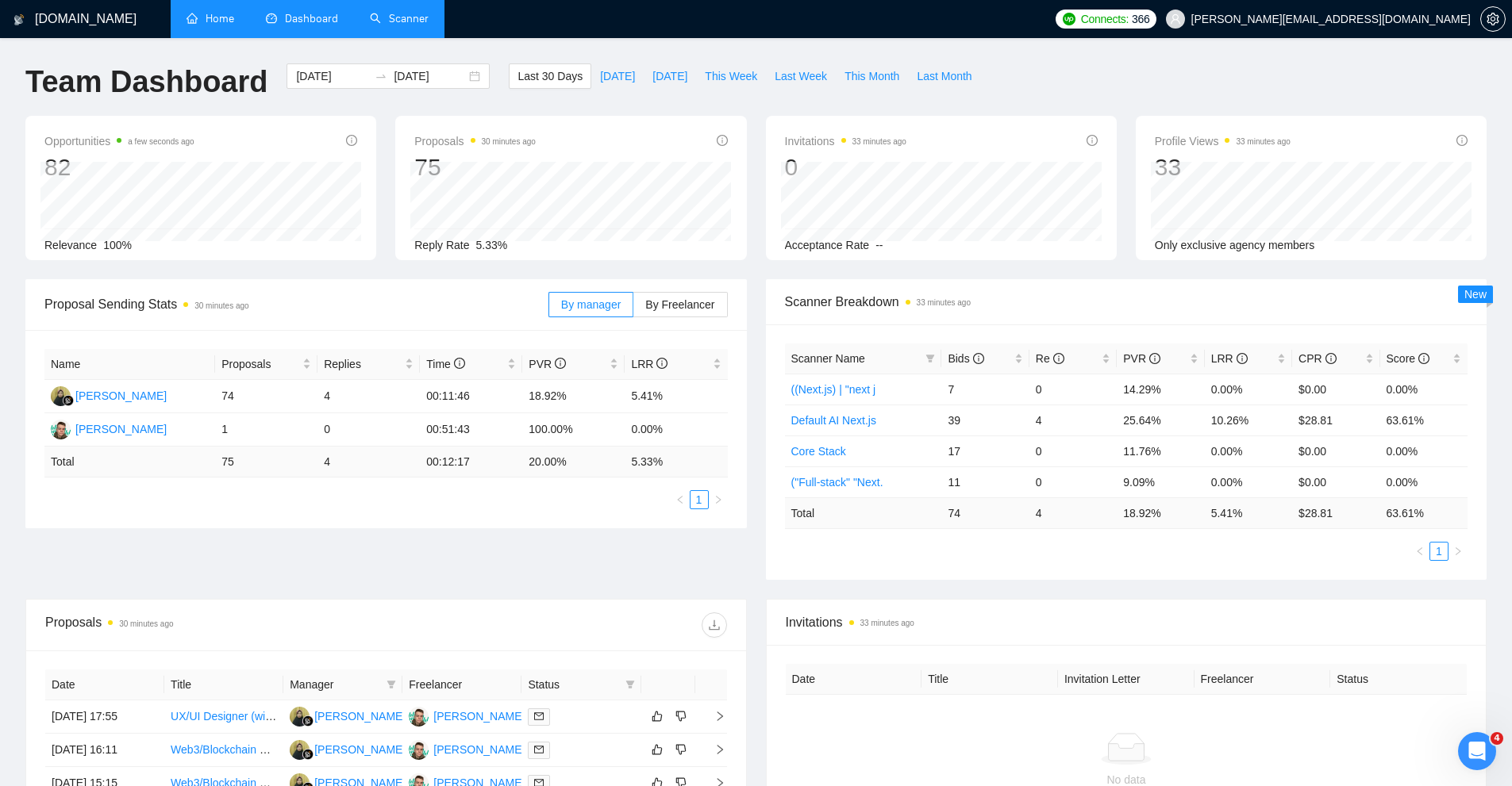
scroll to position [397, 0]
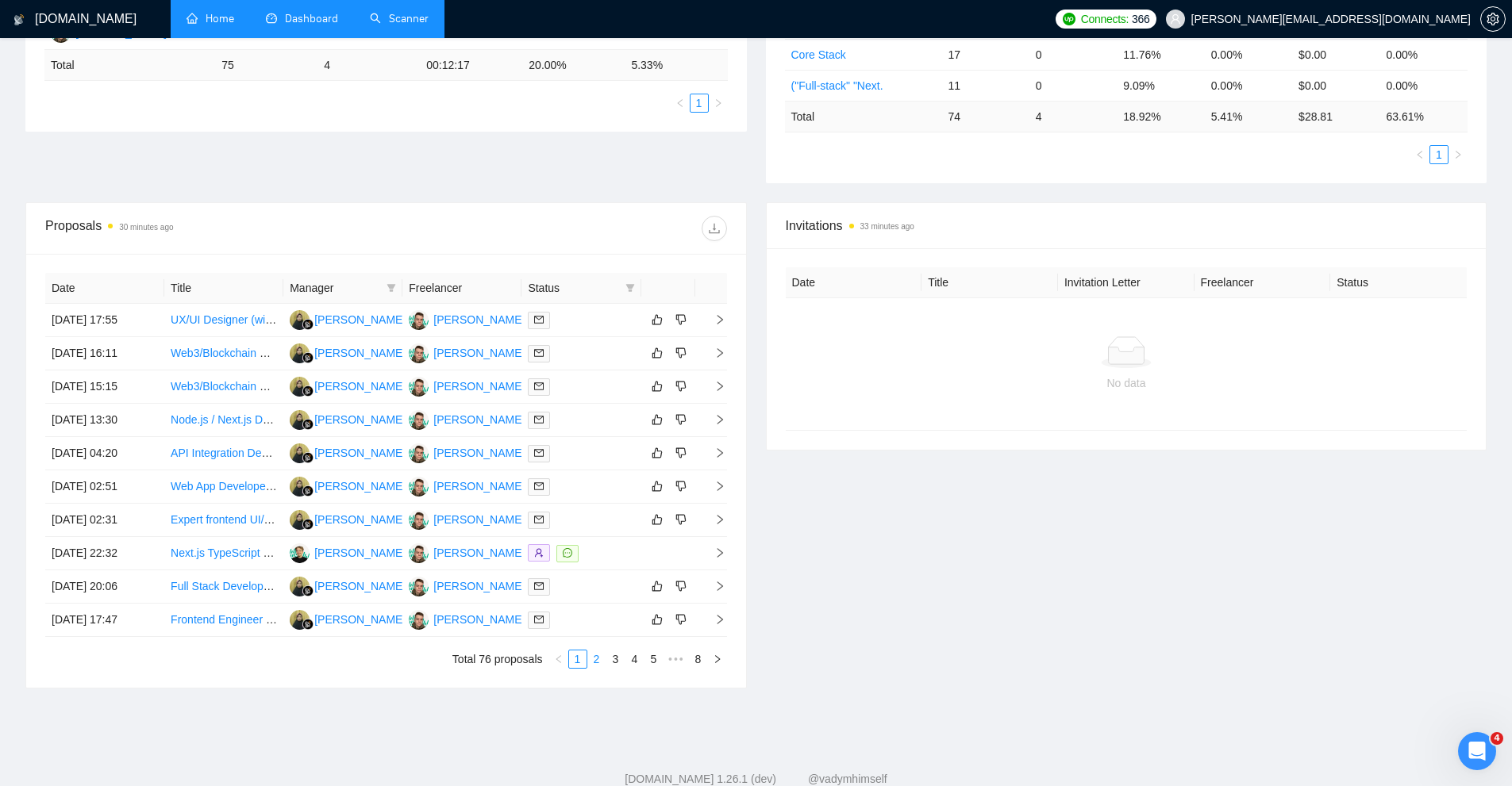
click at [595, 657] on link "2" at bounding box center [597, 659] width 18 height 18
click at [603, 585] on div at bounding box center [581, 587] width 106 height 19
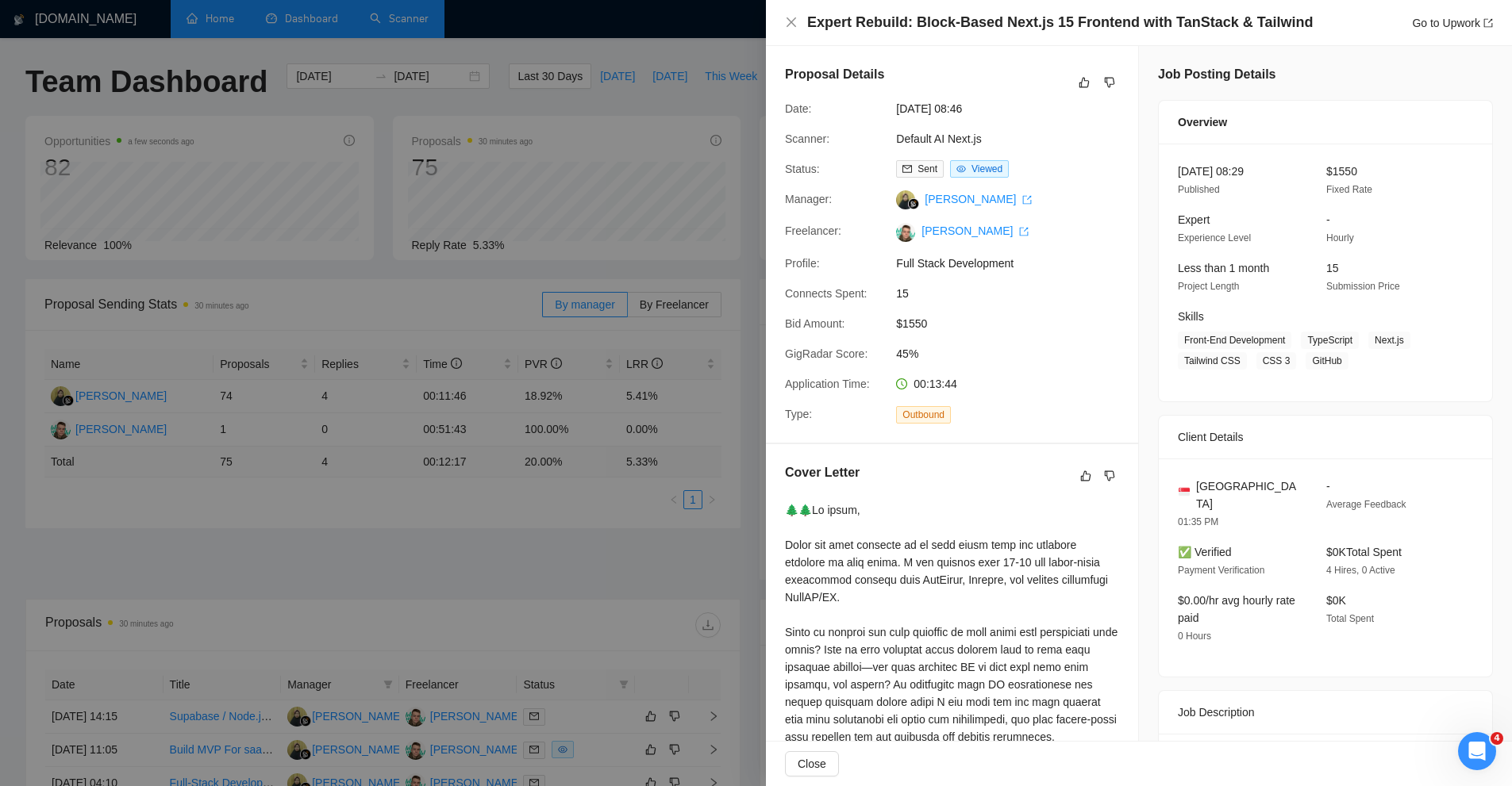
click at [578, 321] on div at bounding box center [756, 393] width 1512 height 786
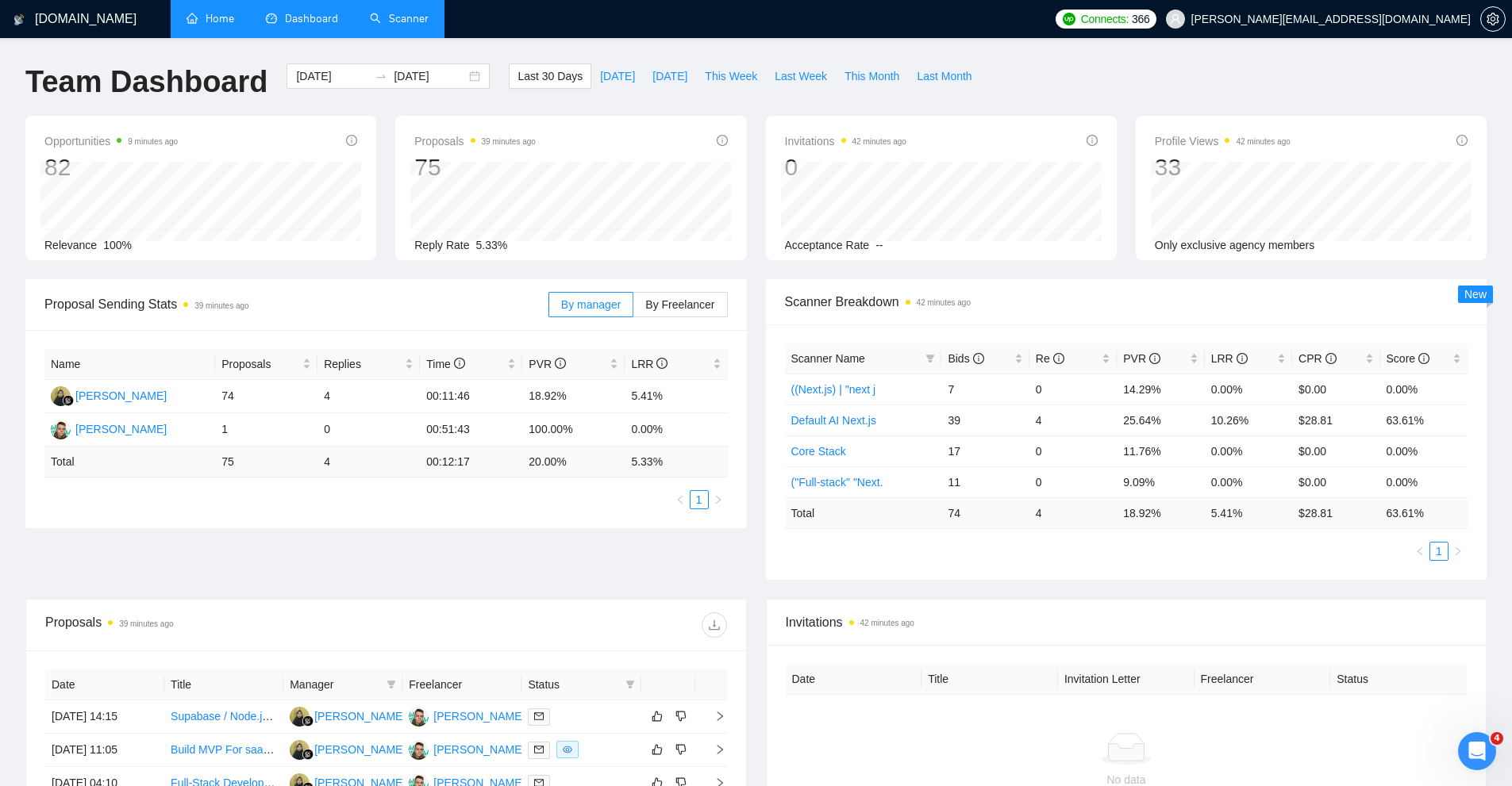
scroll to position [317, 0]
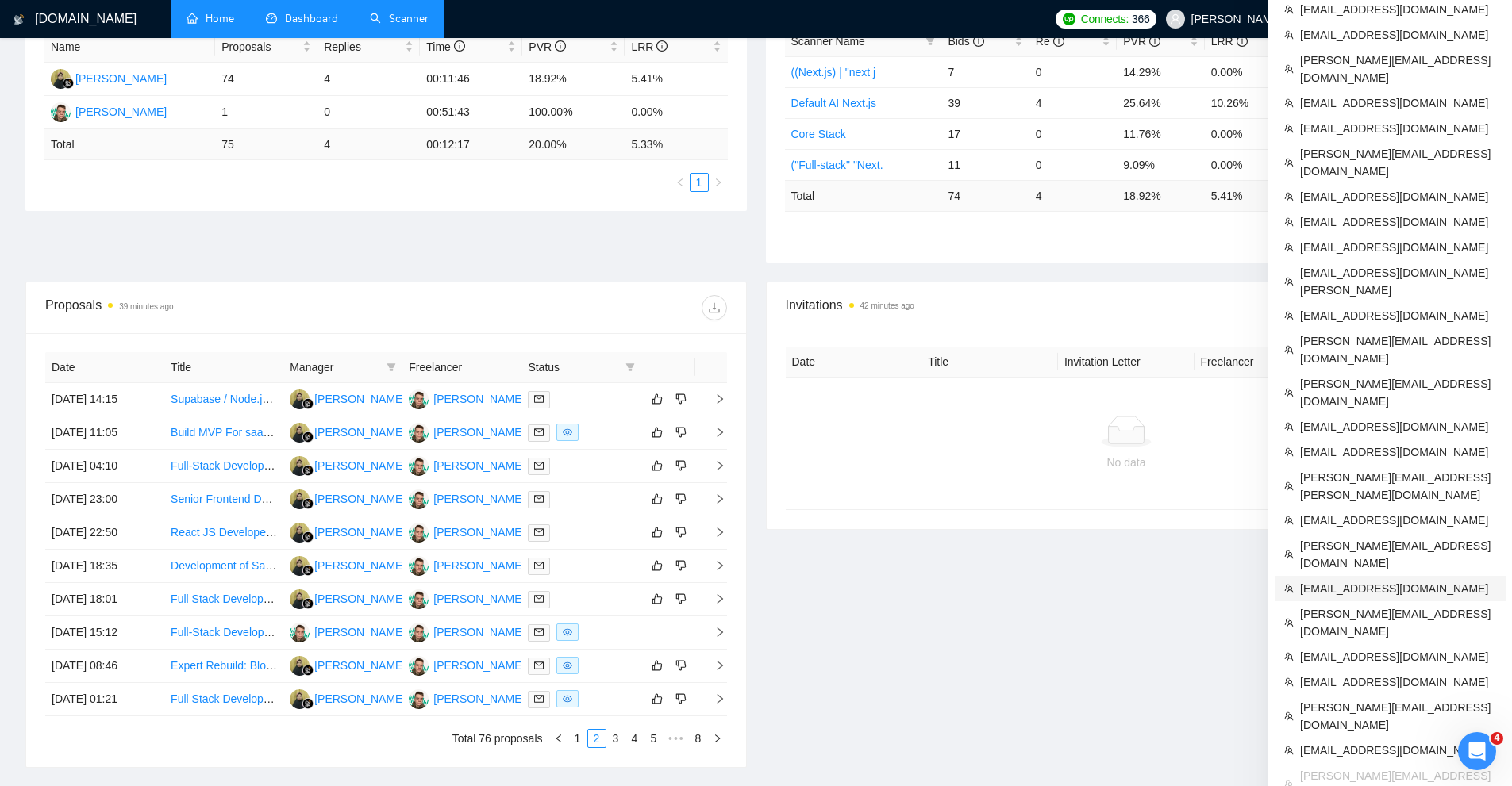
click at [1355, 580] on span "[EMAIL_ADDRESS][DOMAIN_NAME]" at bounding box center [1398, 589] width 196 height 18
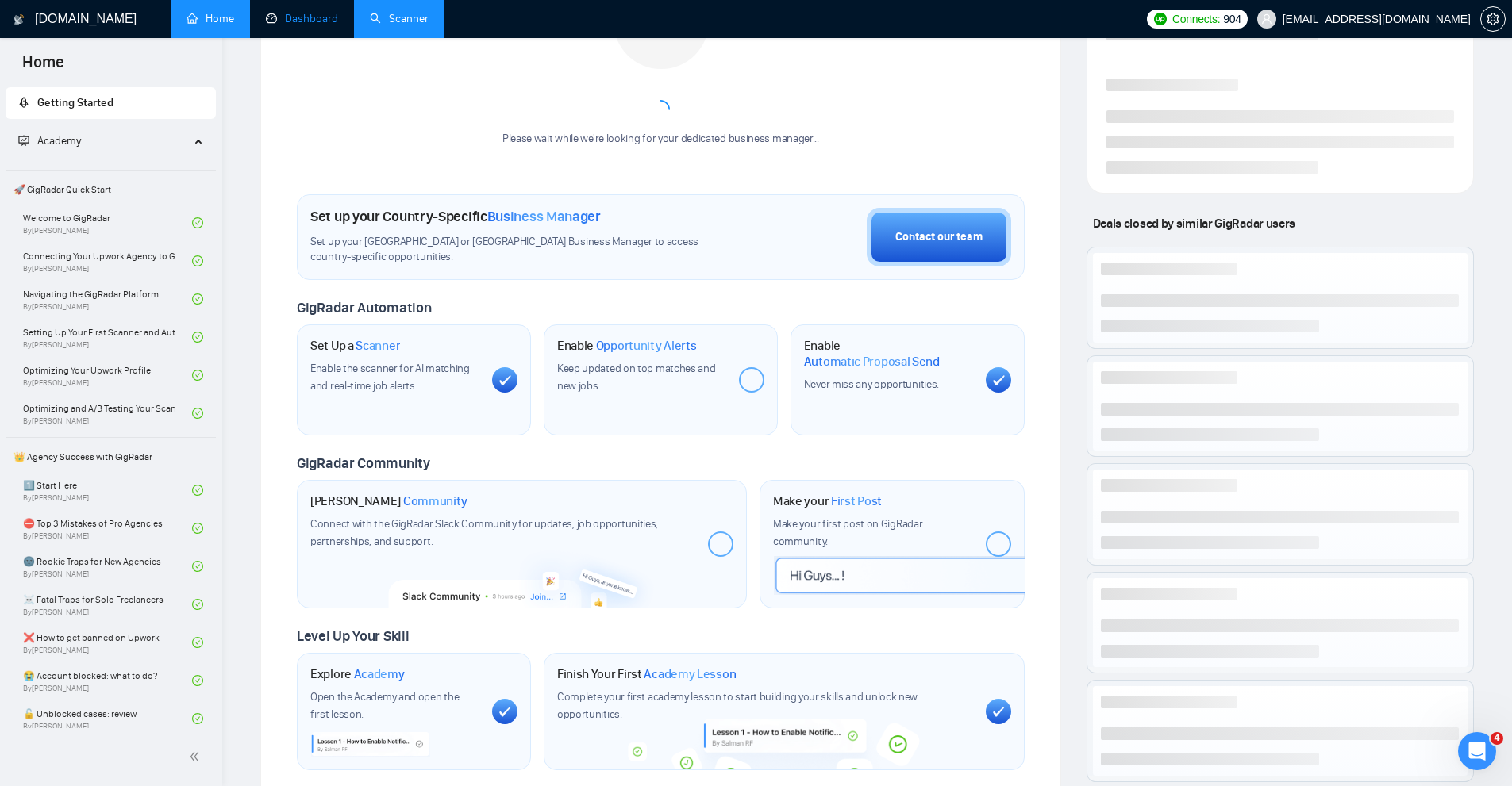
click at [303, 13] on link "Dashboard" at bounding box center [301, 19] width 72 height 14
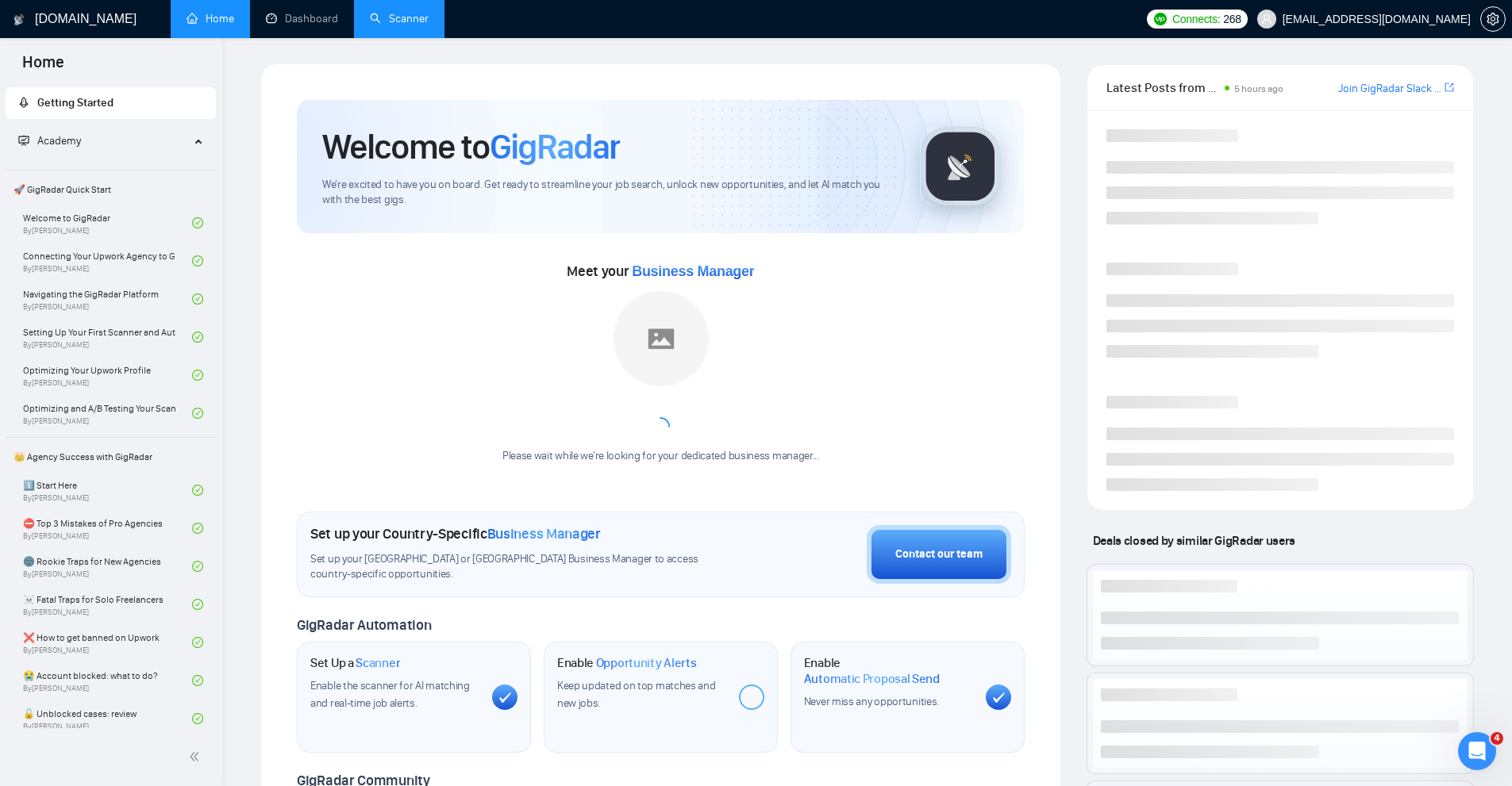
click at [393, 26] on link "Scanner" at bounding box center [399, 19] width 59 height 14
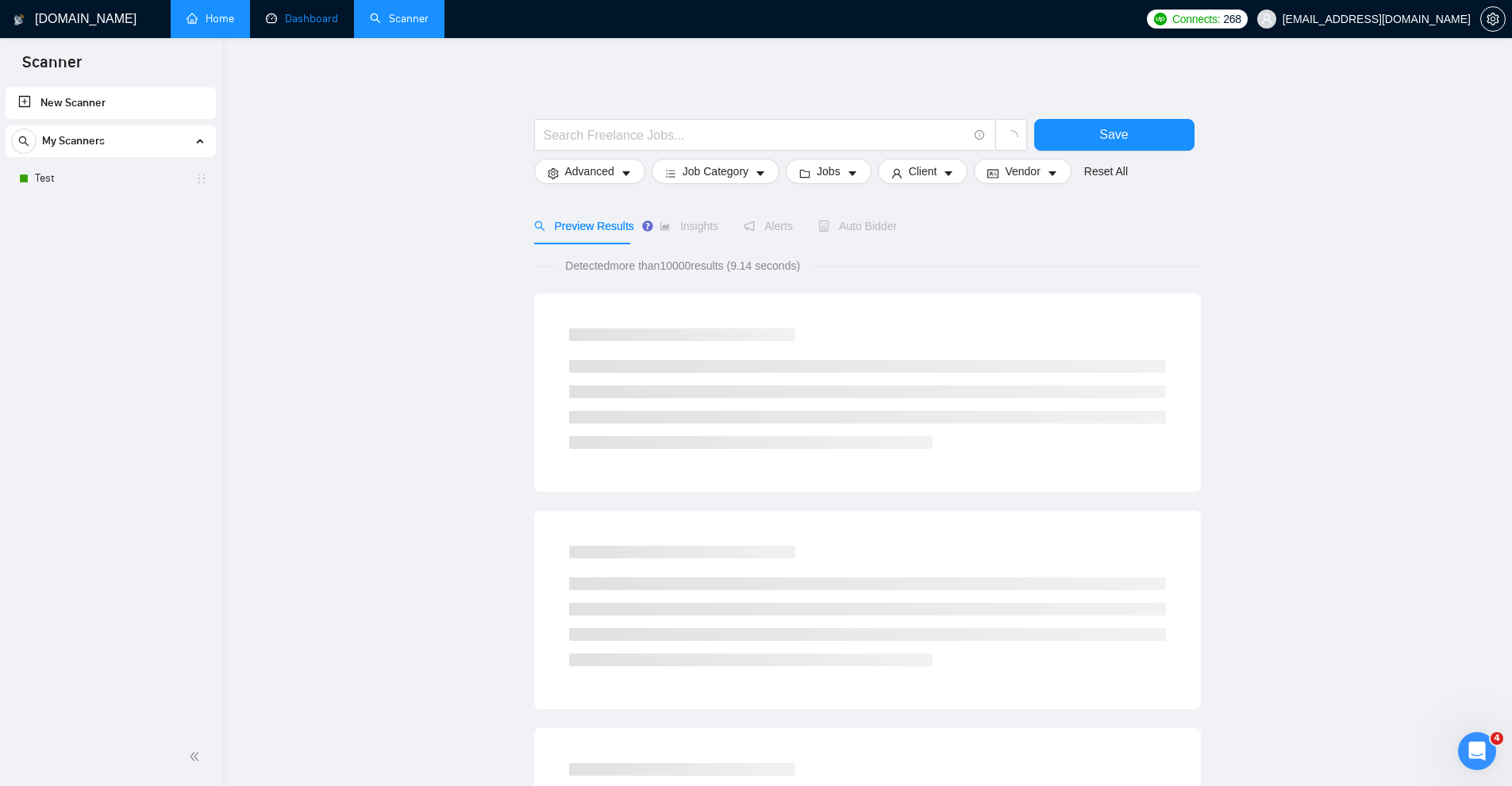
click at [318, 26] on link "Dashboard" at bounding box center [301, 19] width 72 height 14
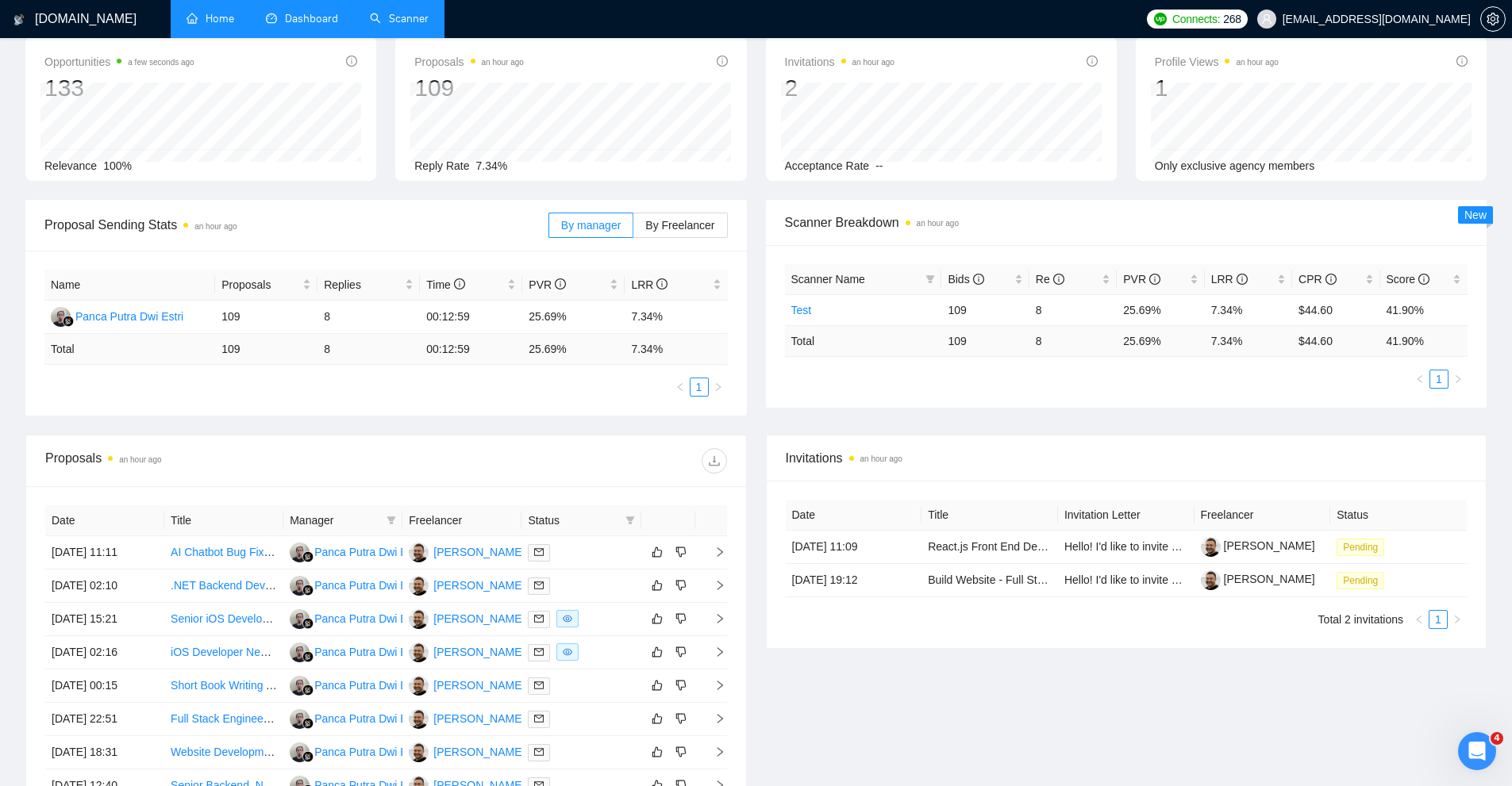
scroll to position [238, 0]
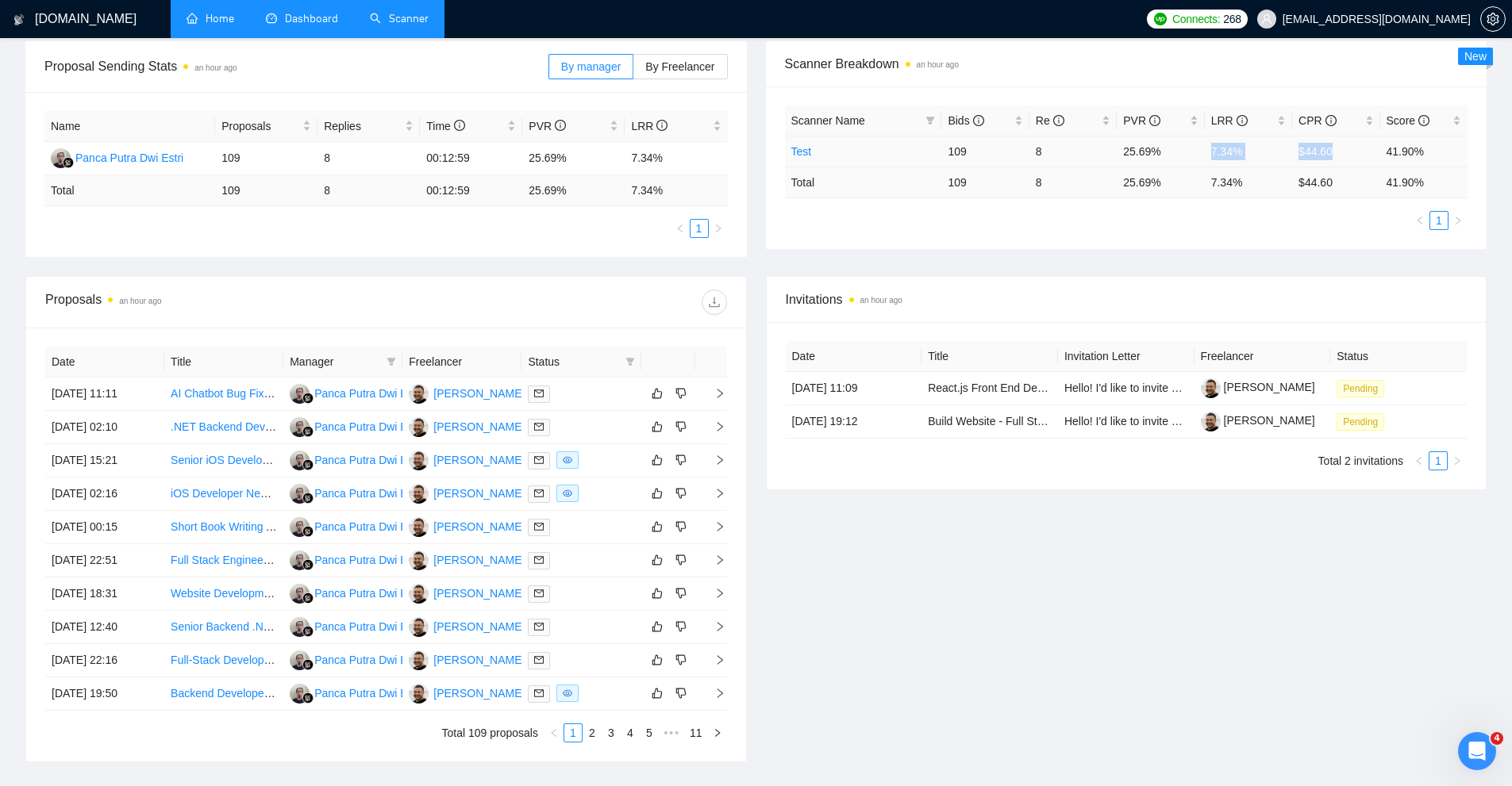
drag, startPoint x: 1223, startPoint y: 147, endPoint x: 1366, endPoint y: 150, distance: 143.0
click at [1366, 150] on tr "Test 109 8 25.69% 7.34% $44.60 41.90%" at bounding box center [1127, 150] width 683 height 30
click at [1323, 204] on div "Scanner Name Bids Re PVR LRR CPR Score Test 109 8 25.69% 7.34% $44.60 41.90% To…" at bounding box center [1127, 167] width 683 height 125
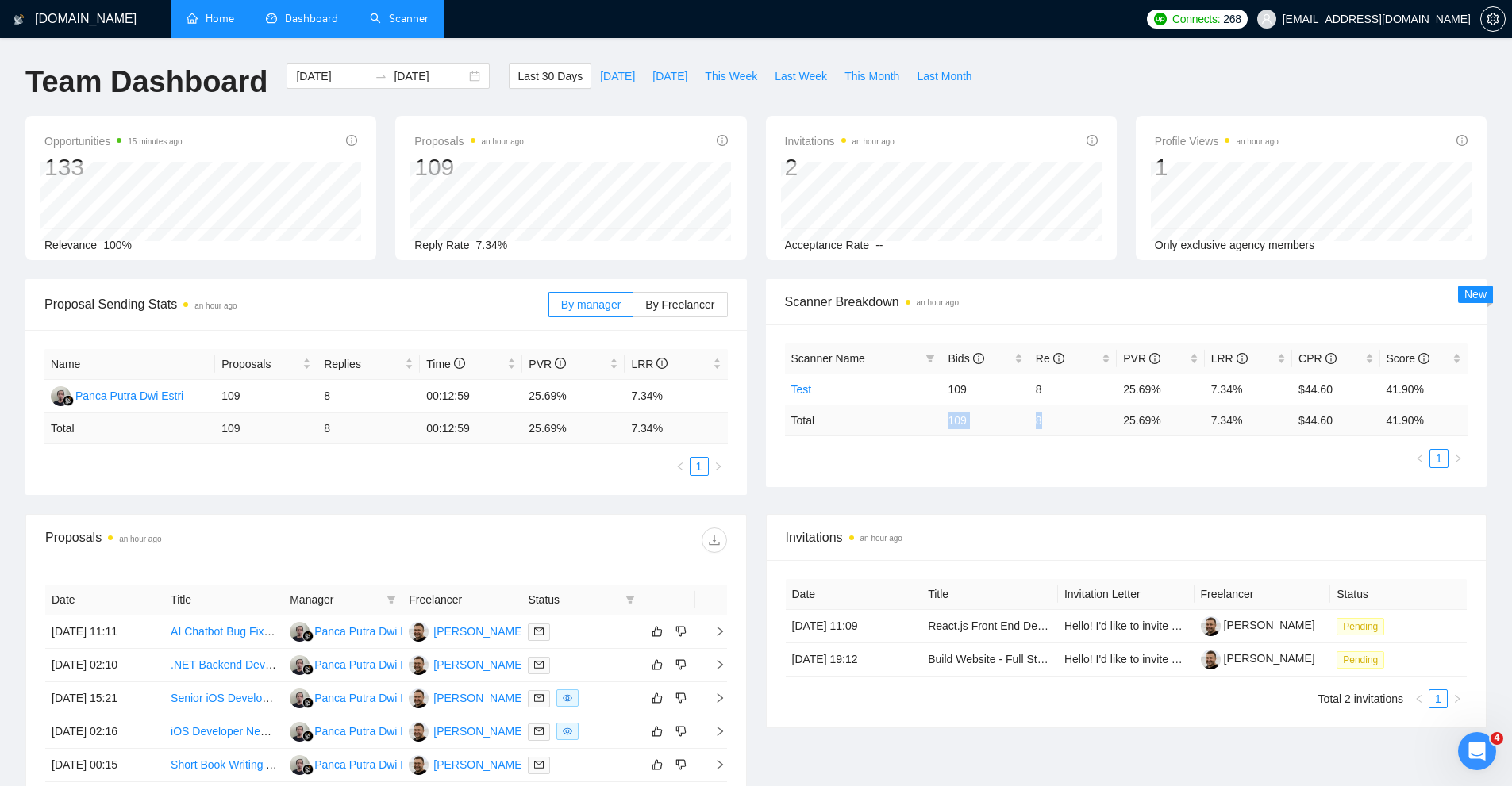
drag, startPoint x: 1042, startPoint y: 418, endPoint x: 929, endPoint y: 427, distance: 113.4
click at [930, 422] on tr "Total 109 8 25.69 % 7.34 % $ 44.60 41.90 %" at bounding box center [1127, 420] width 683 height 30
click at [929, 427] on td "Total" at bounding box center [864, 420] width 157 height 30
drag, startPoint x: 942, startPoint y: 392, endPoint x: 1090, endPoint y: 390, distance: 148.0
click at [1090, 390] on tr "Test 109 8 25.69% 7.34% $44.60 41.90%" at bounding box center [1127, 388] width 683 height 30
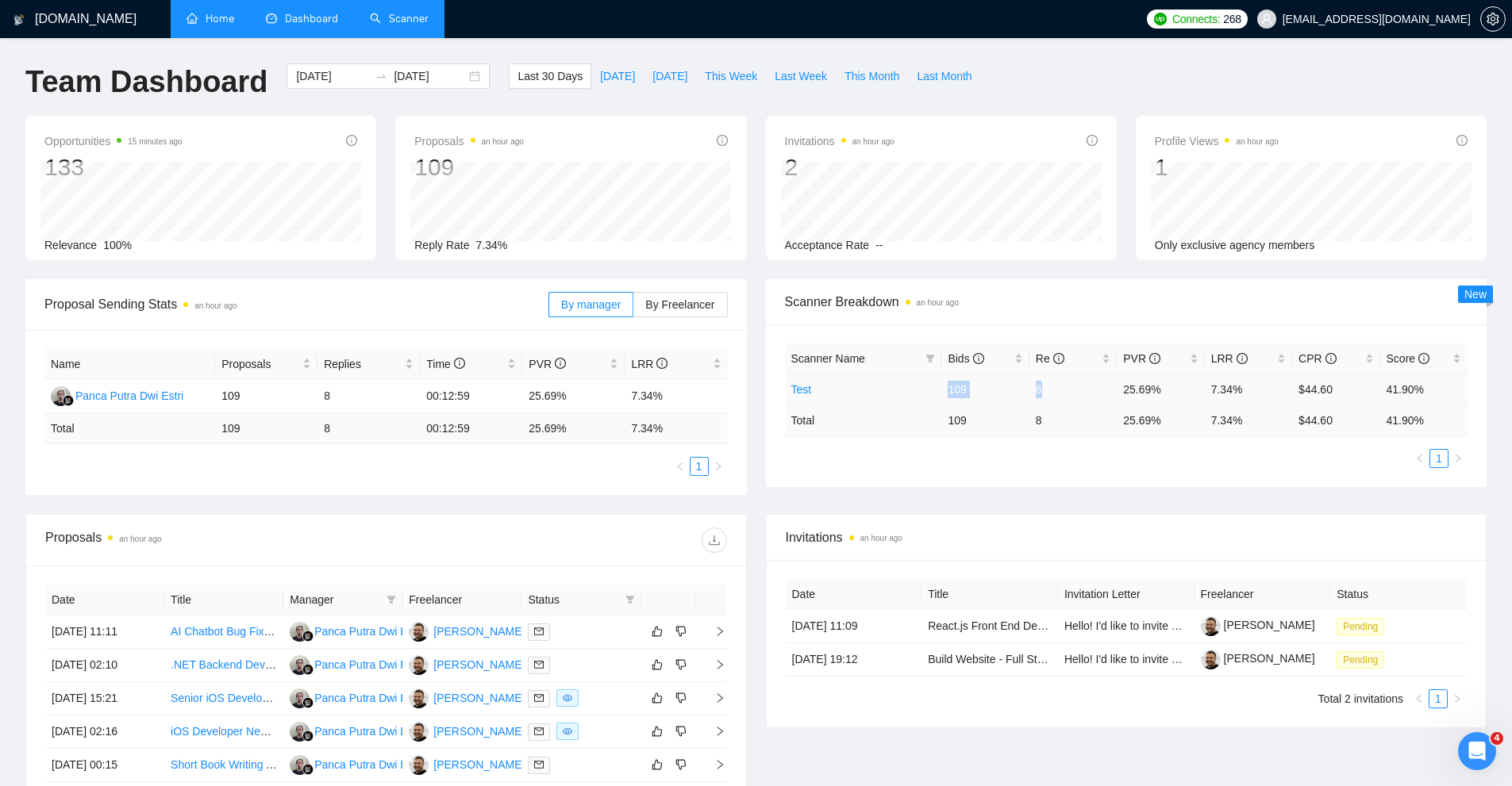
click at [1090, 390] on td "8" at bounding box center [1073, 388] width 87 height 30
